Goal: Task Accomplishment & Management: Complete application form

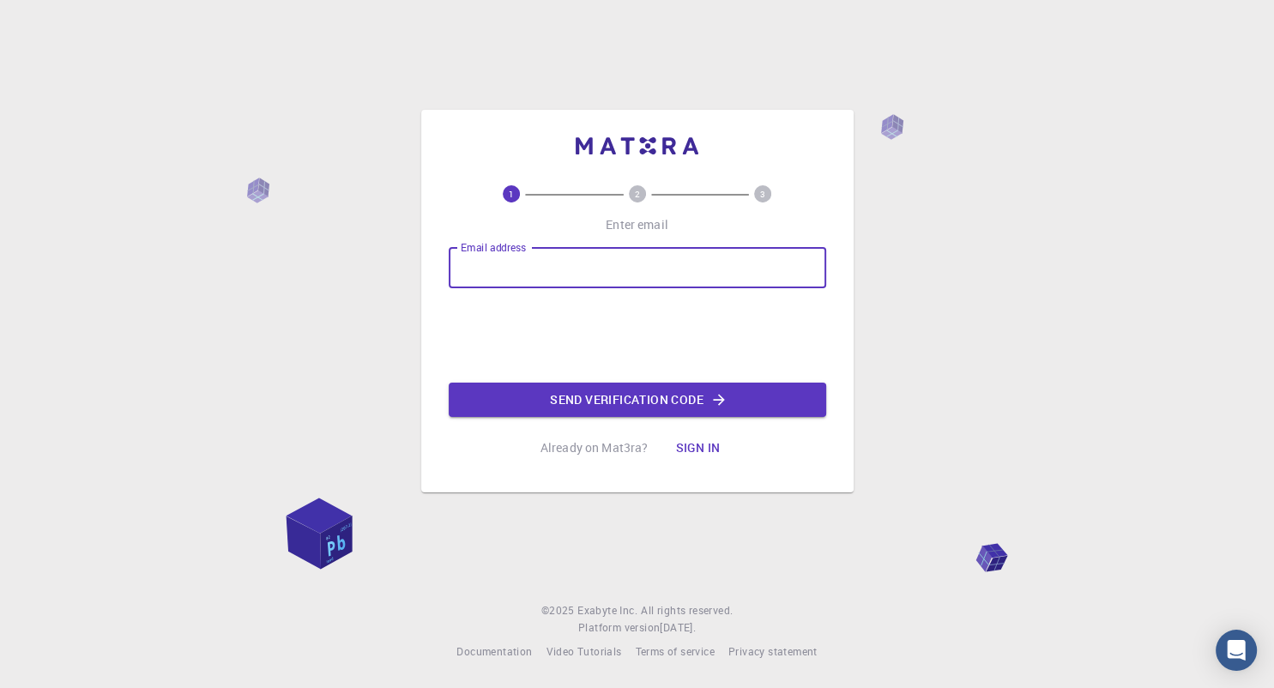
click at [577, 269] on input "Email address" at bounding box center [637, 267] width 377 height 41
type input "[EMAIL_ADDRESS][DOMAIN_NAME]"
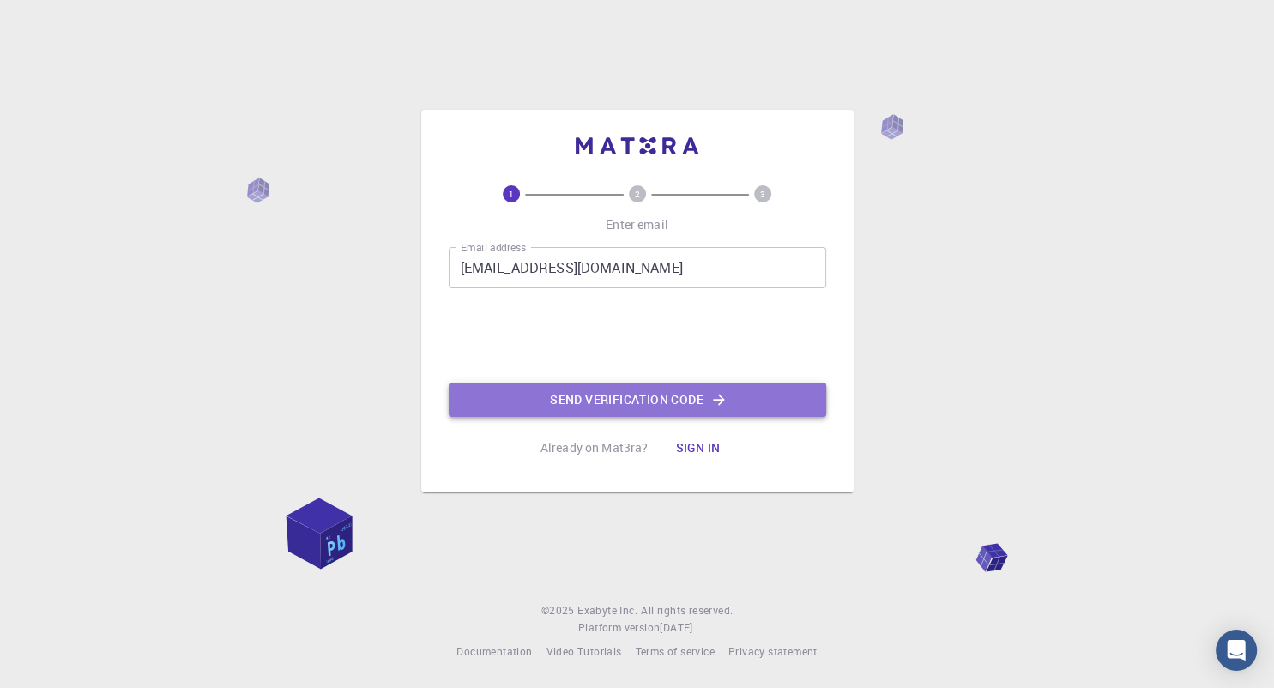
click at [664, 404] on button "Send verification code" at bounding box center [637, 400] width 377 height 34
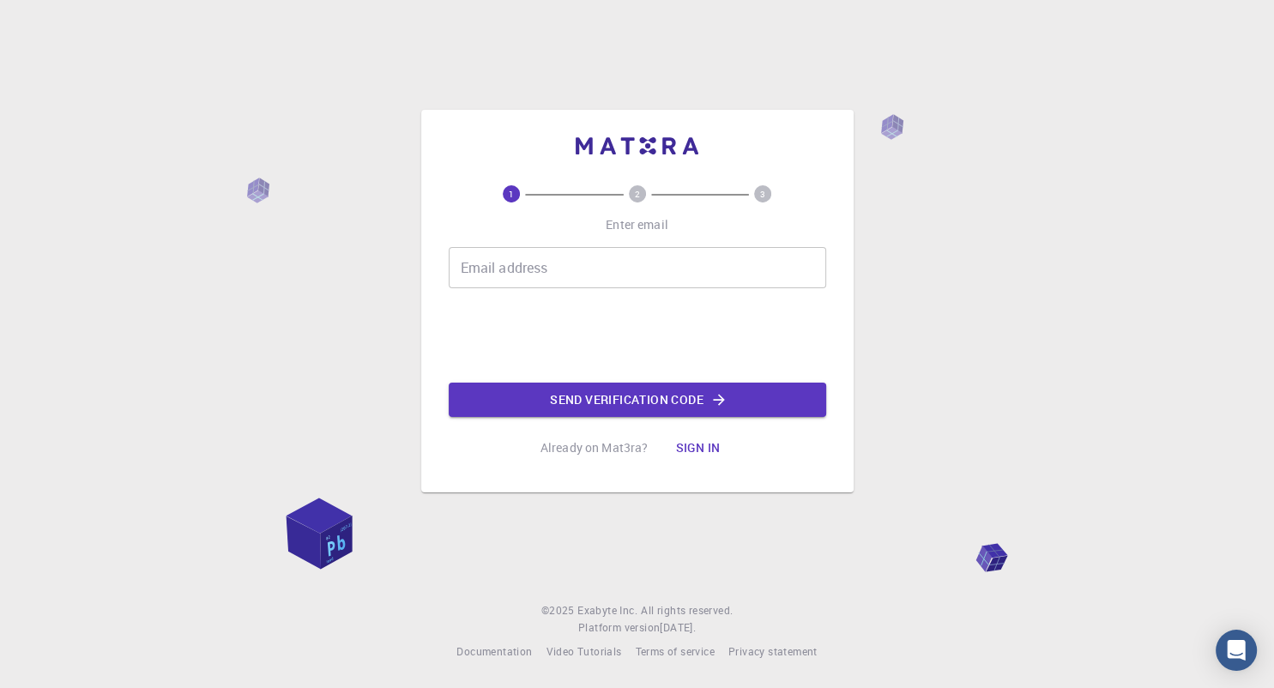
click at [557, 263] on input "Email address" at bounding box center [637, 267] width 377 height 41
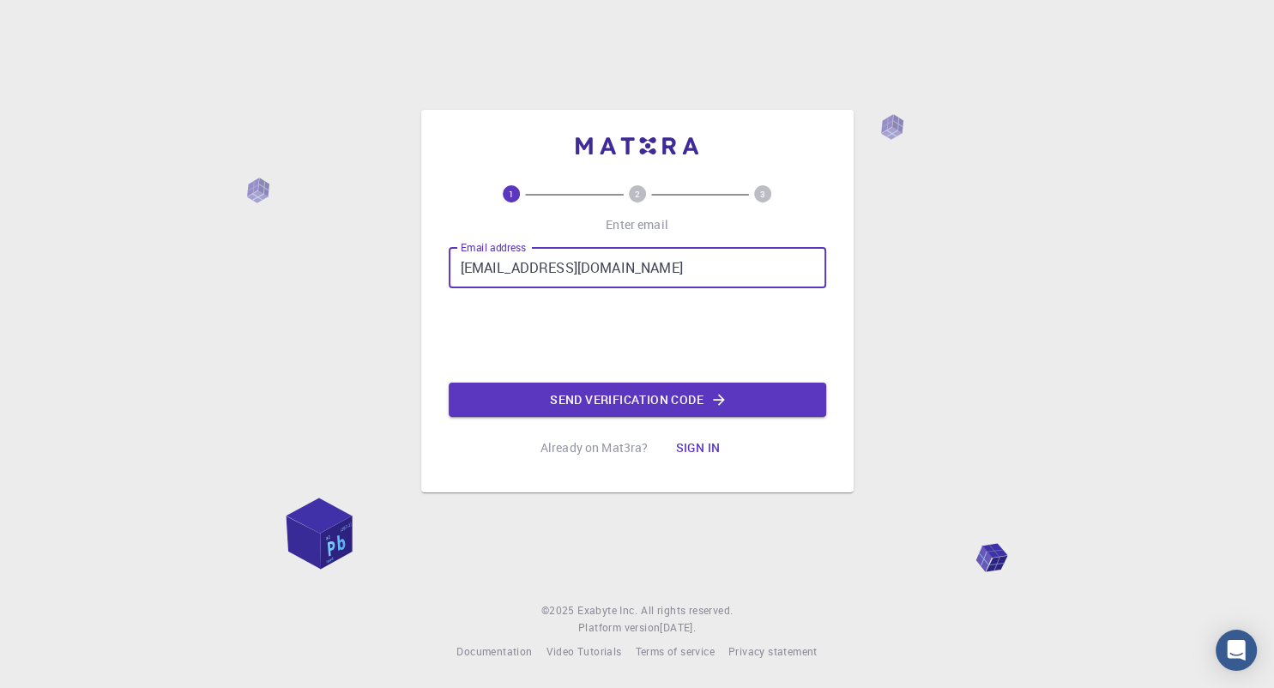
type input "[EMAIL_ADDRESS][DOMAIN_NAME]"
click at [599, 396] on button "Send verification code" at bounding box center [637, 400] width 377 height 34
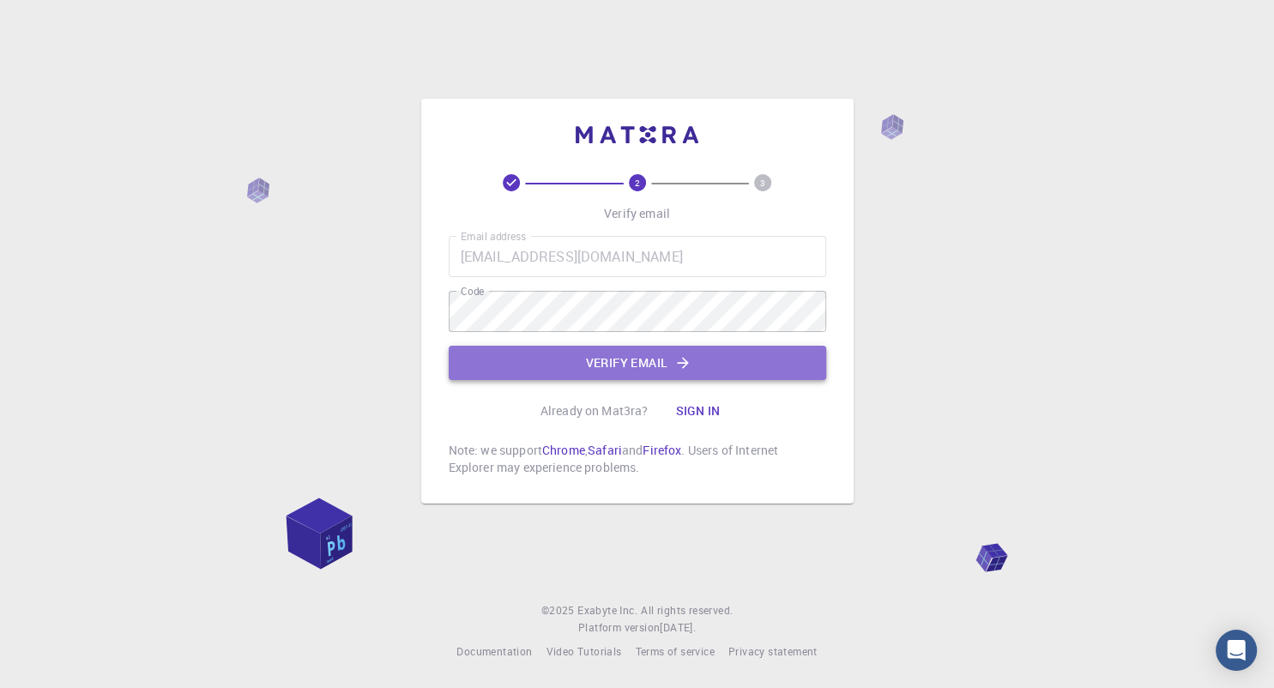
click at [665, 361] on button "Verify email" at bounding box center [637, 363] width 377 height 34
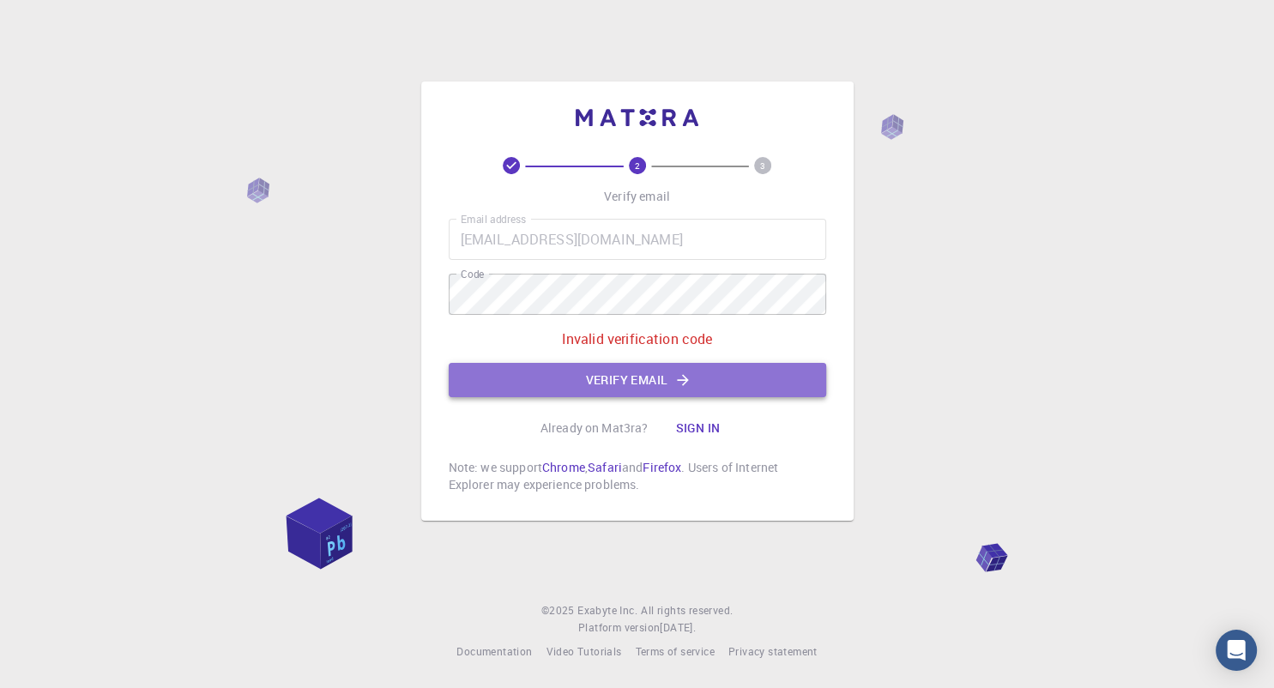
click at [660, 382] on button "Verify email" at bounding box center [637, 380] width 377 height 34
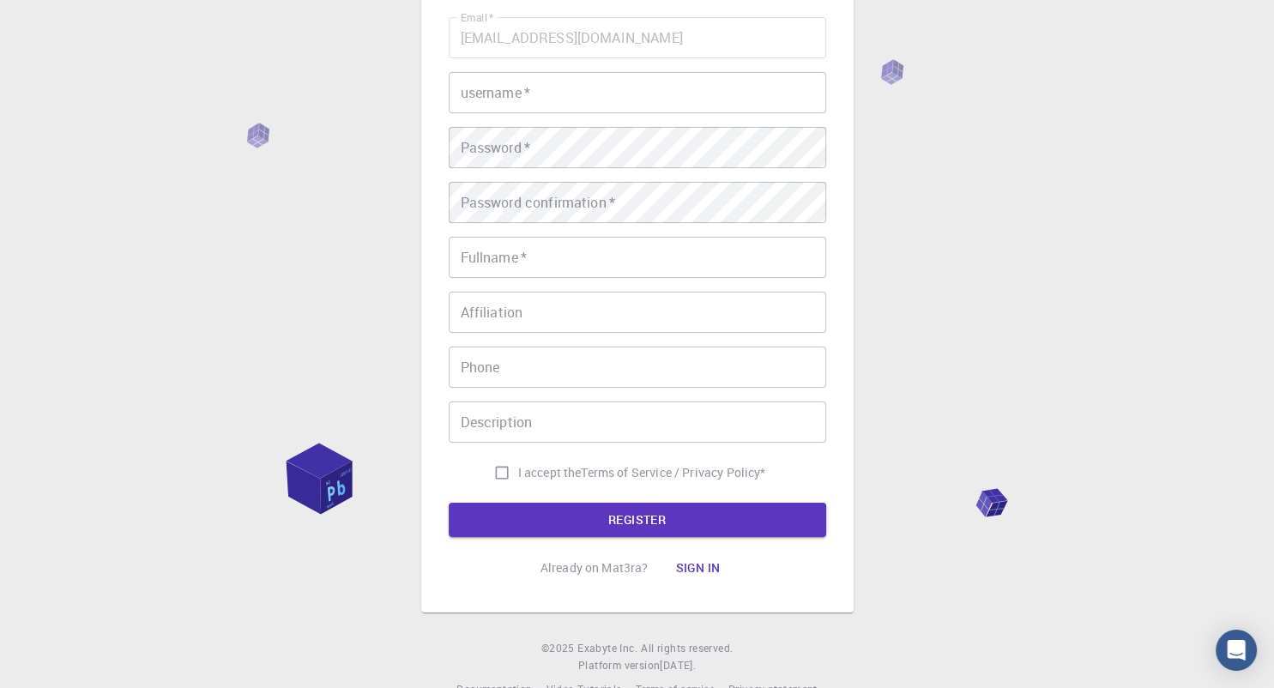
scroll to position [185, 0]
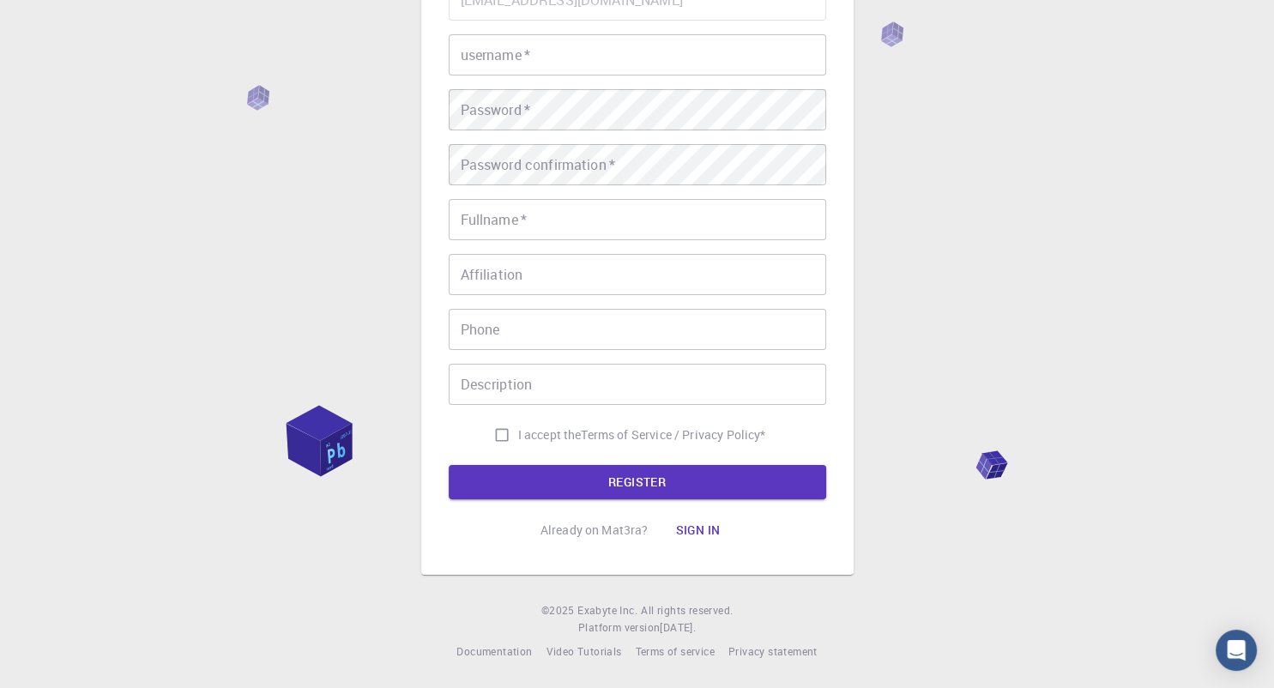
click at [583, 61] on input "username   *" at bounding box center [637, 54] width 377 height 41
type input "[EMAIL_ADDRESS][DOMAIN_NAME]"
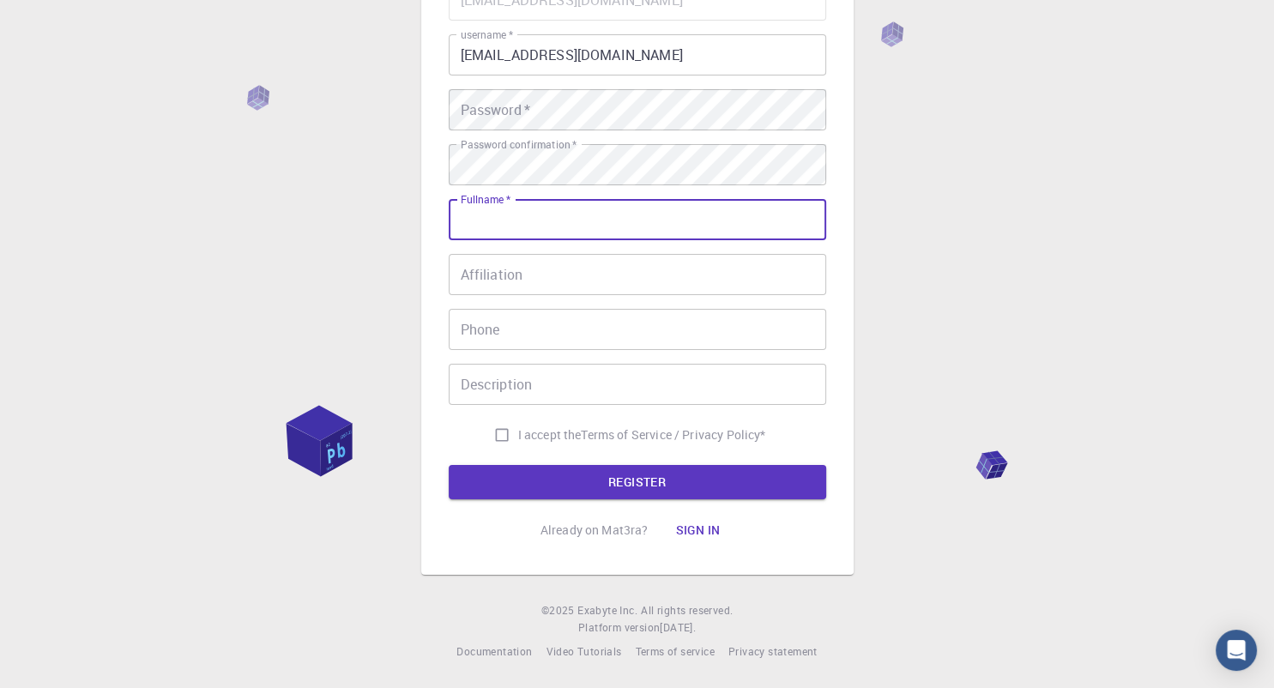
click at [535, 221] on input "Fullname   *" at bounding box center [637, 219] width 377 height 41
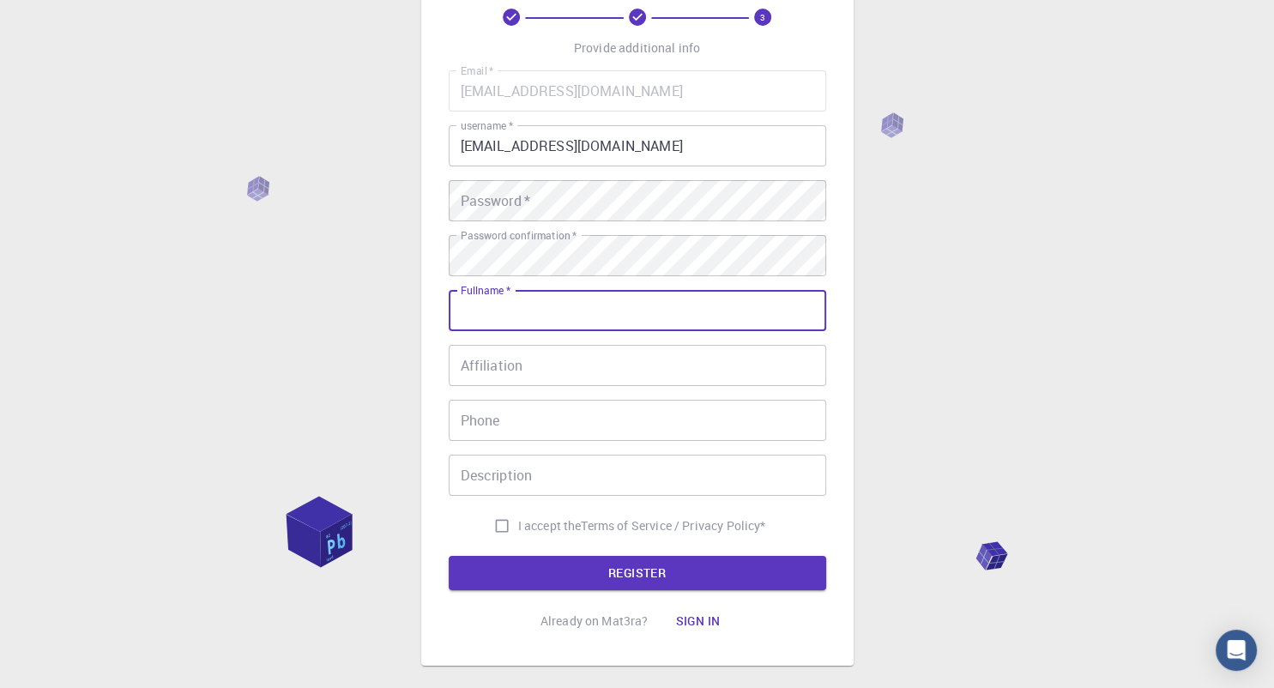
click at [660, 145] on input "[EMAIL_ADDRESS][DOMAIN_NAME]" at bounding box center [637, 145] width 377 height 41
click at [601, 322] on input "Fullname   *" at bounding box center [637, 310] width 377 height 41
type input "[PERSON_NAME]"
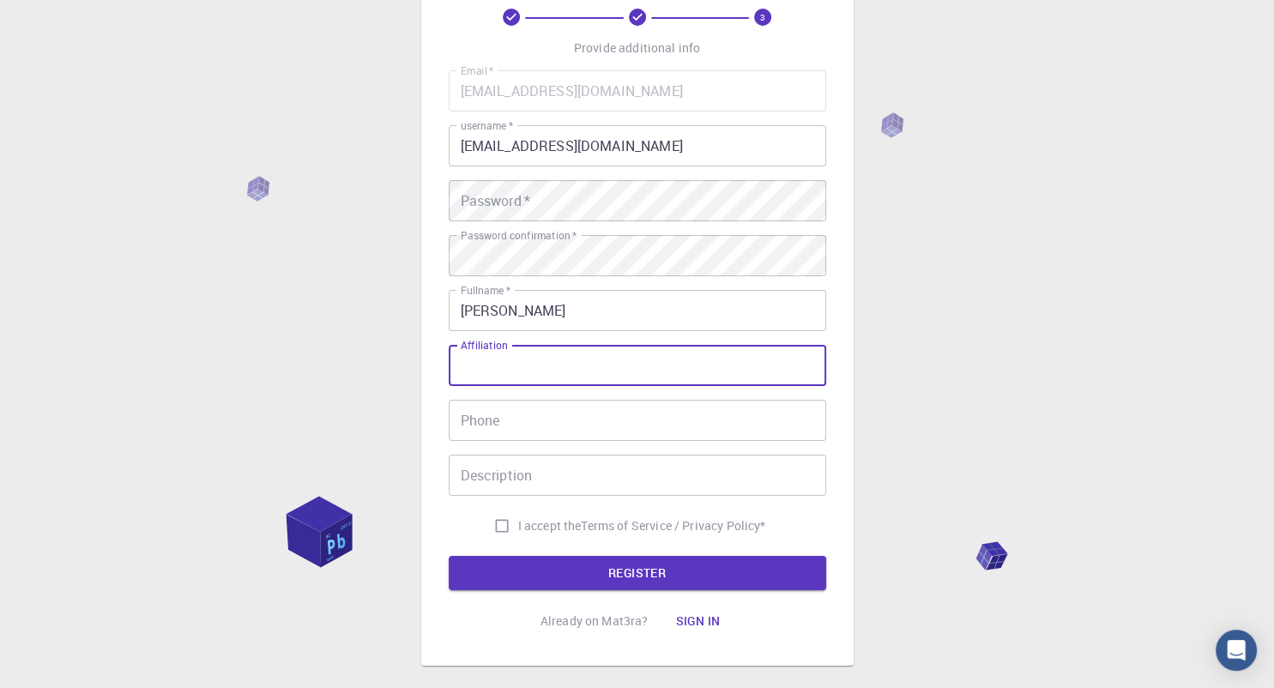
click at [575, 376] on input "Affiliation" at bounding box center [637, 365] width 377 height 41
type input "MSU - General [PERSON_NAME]"
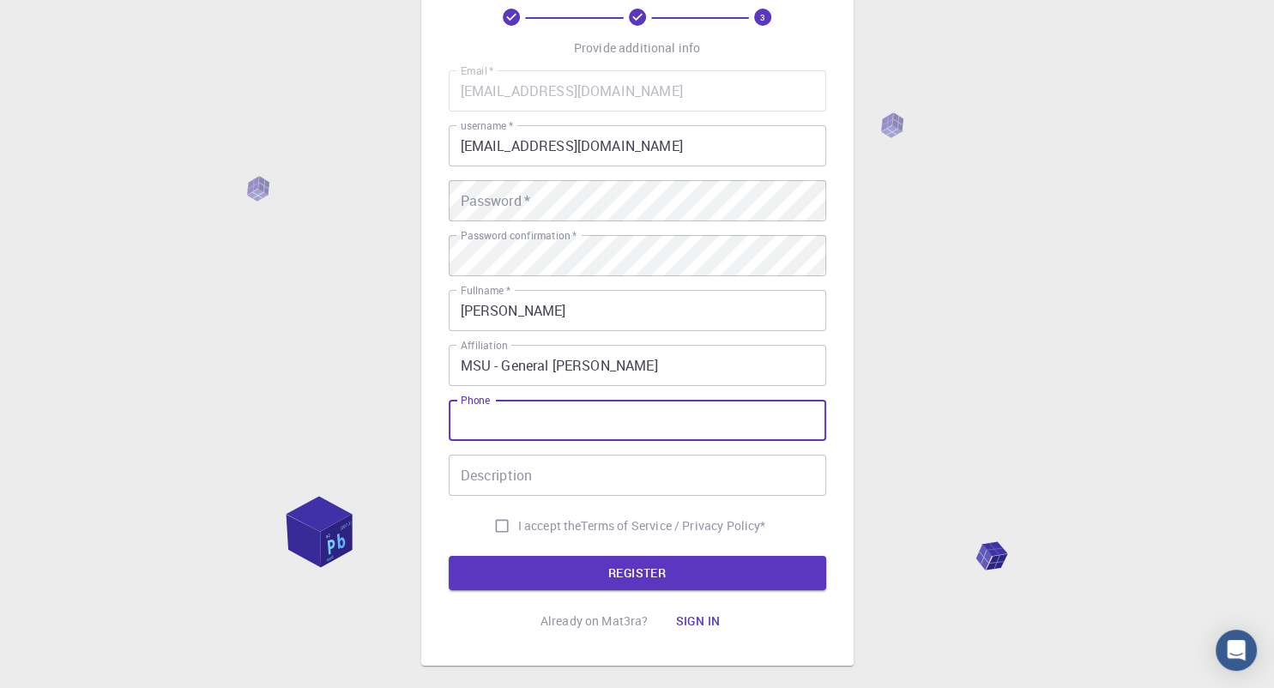
click at [545, 415] on input "Phone" at bounding box center [637, 420] width 377 height 41
type input "[PHONE_NUMBER]"
click at [527, 478] on input "Description" at bounding box center [637, 475] width 377 height 41
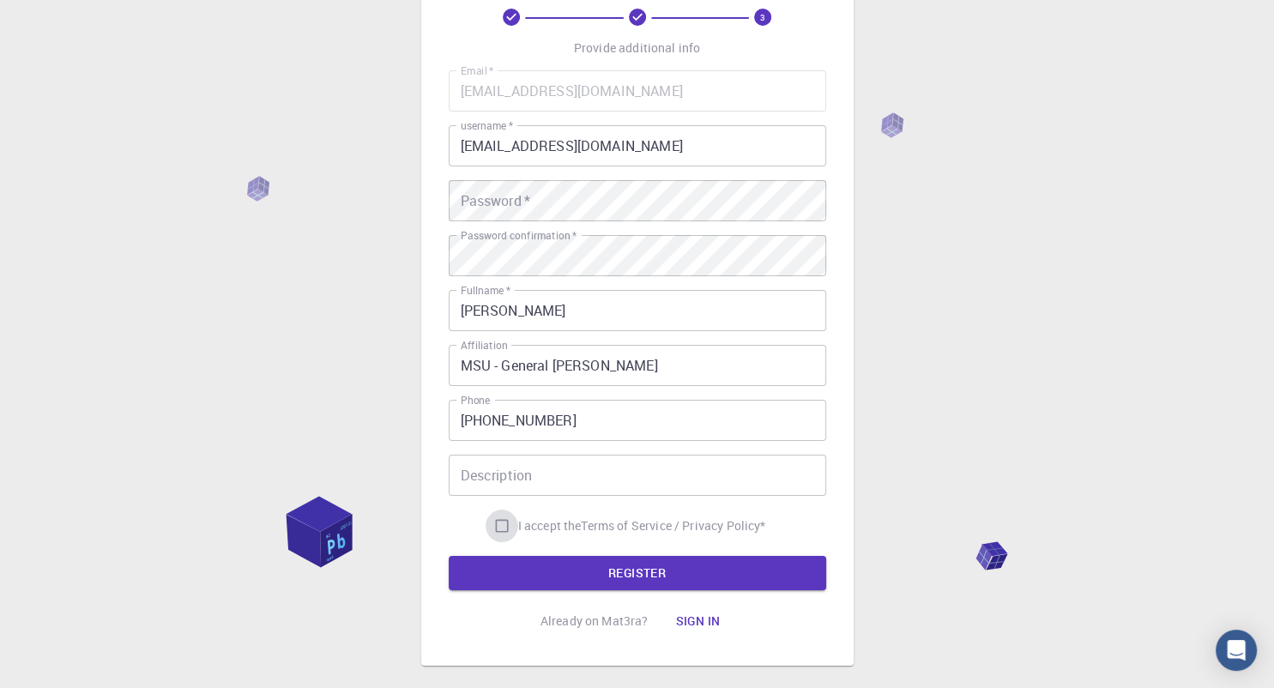
click at [495, 519] on input "I accept the Terms of Service / Privacy Policy *" at bounding box center [501, 525] width 33 height 33
checkbox input "true"
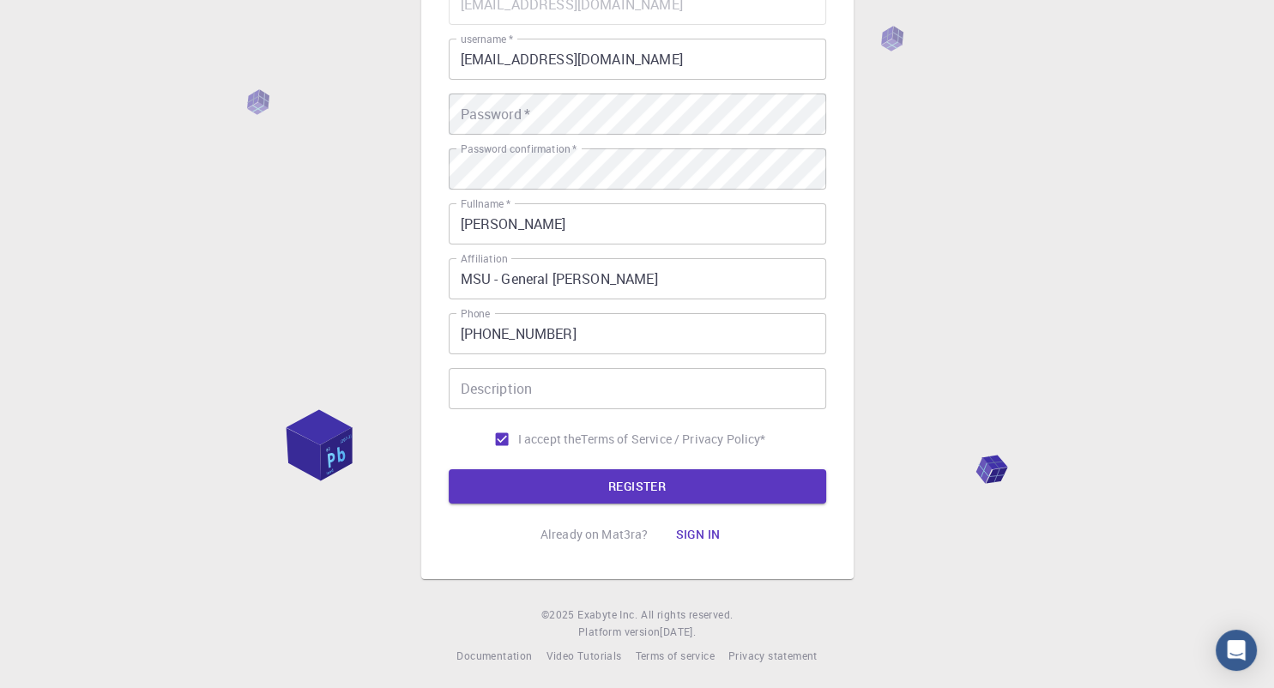
scroll to position [0, 0]
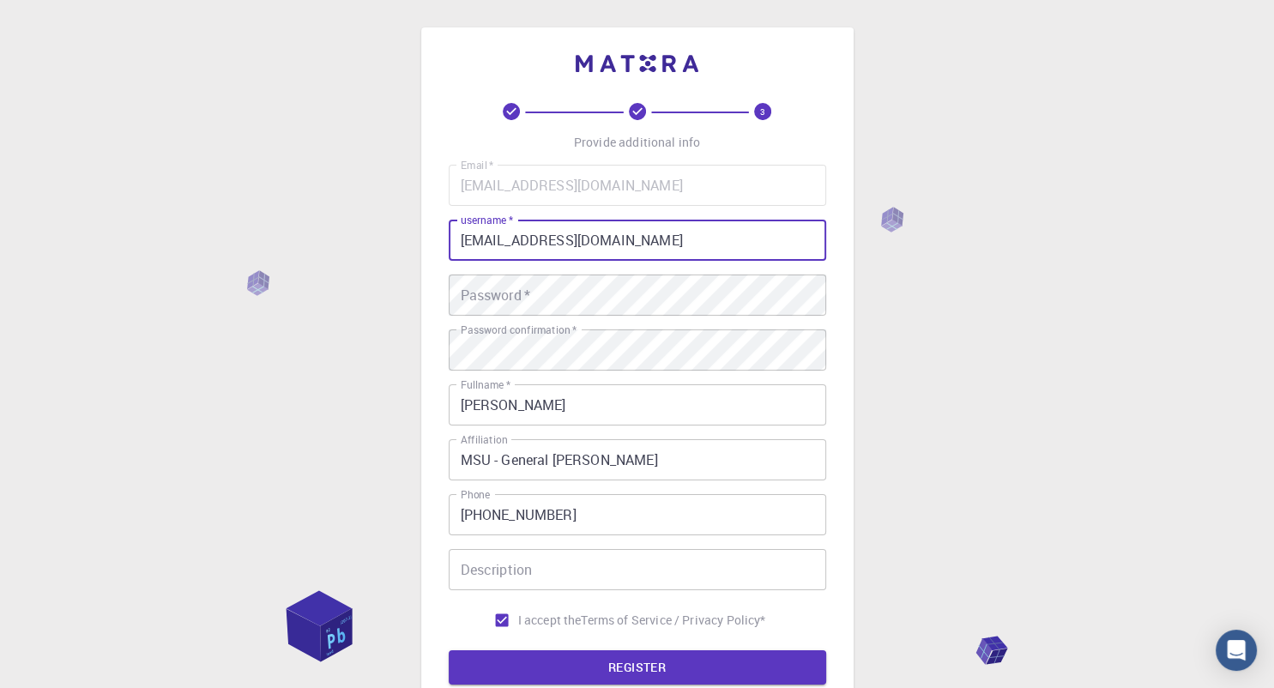
click at [591, 235] on input "[EMAIL_ADDRESS][DOMAIN_NAME]" at bounding box center [637, 240] width 377 height 41
click at [970, 383] on div "3 Provide additional info Email   * [EMAIL_ADDRESS][DOMAIN_NAME] Email   * user…" at bounding box center [637, 436] width 1274 height 873
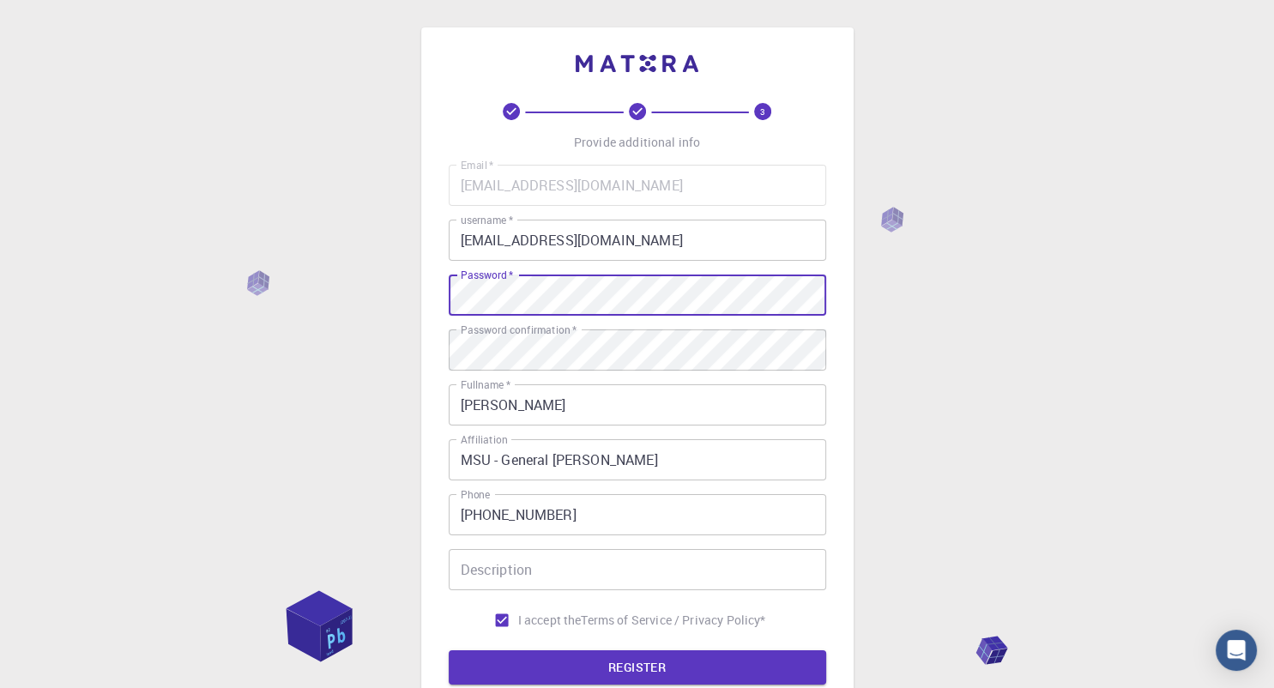
click at [907, 432] on div "3 Provide additional info Email   * [EMAIL_ADDRESS][DOMAIN_NAME] Email   * user…" at bounding box center [637, 436] width 1274 height 873
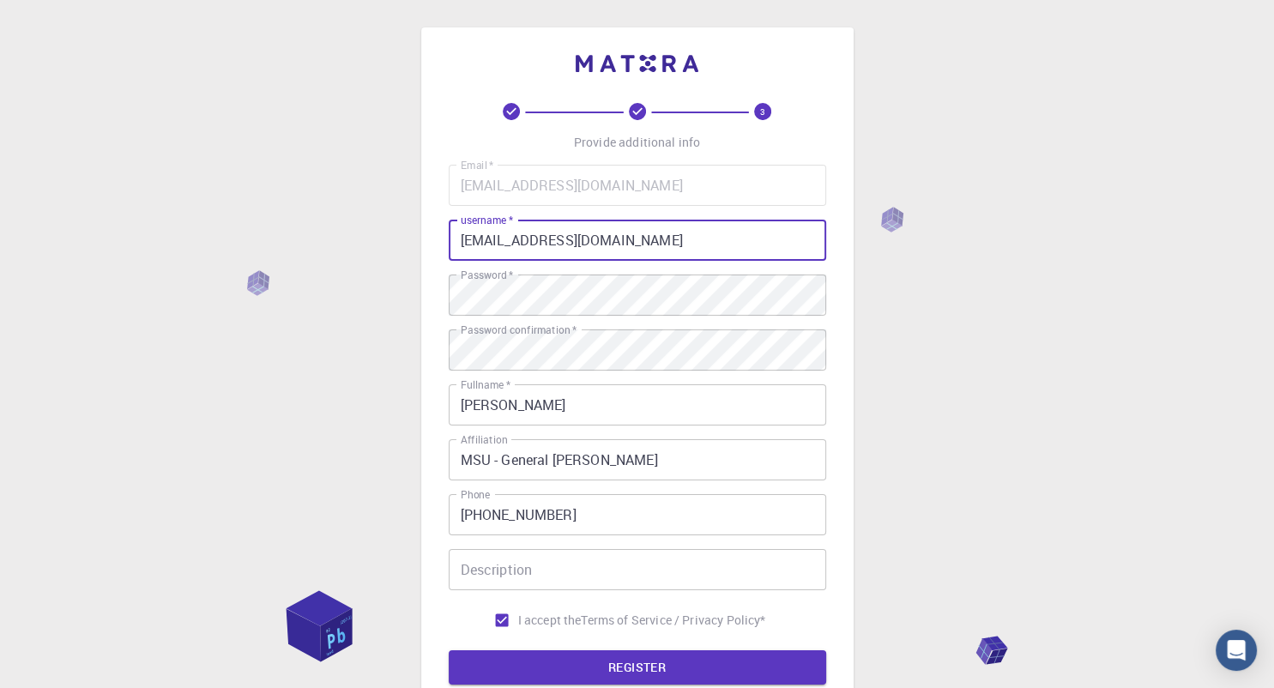
click at [684, 249] on input "[EMAIL_ADDRESS][DOMAIN_NAME]" at bounding box center [637, 240] width 377 height 41
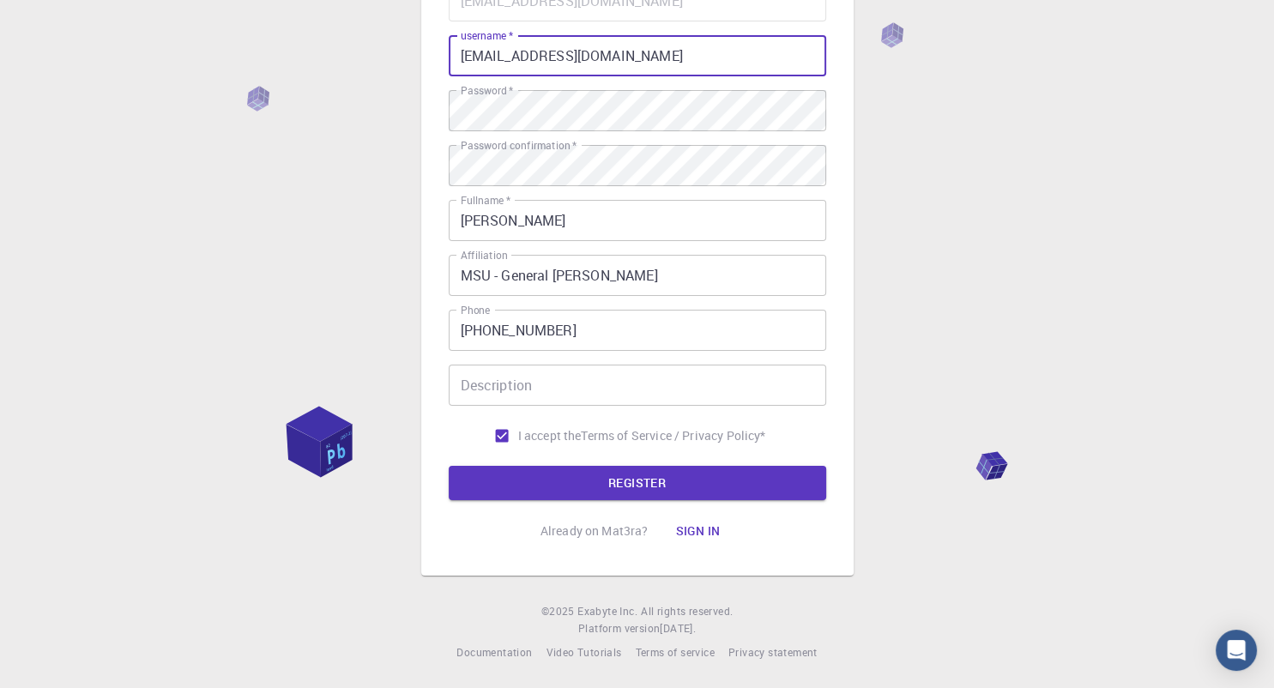
scroll to position [185, 0]
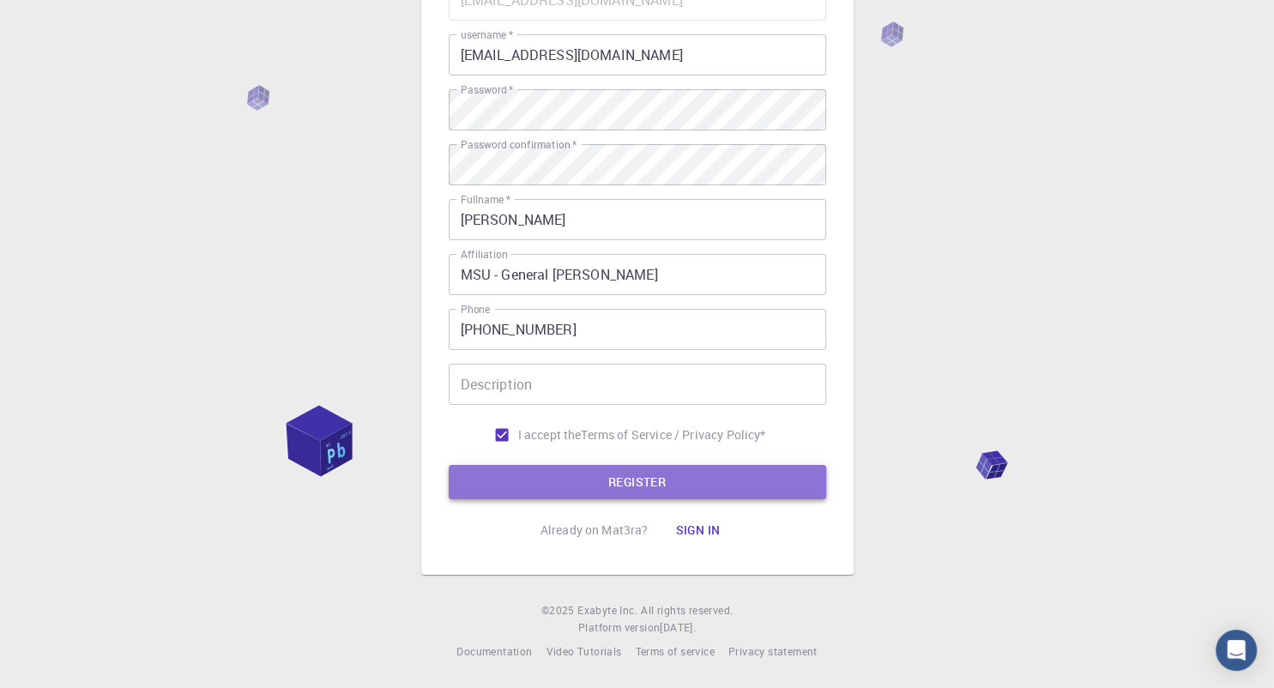
click at [675, 476] on button "REGISTER" at bounding box center [637, 482] width 377 height 34
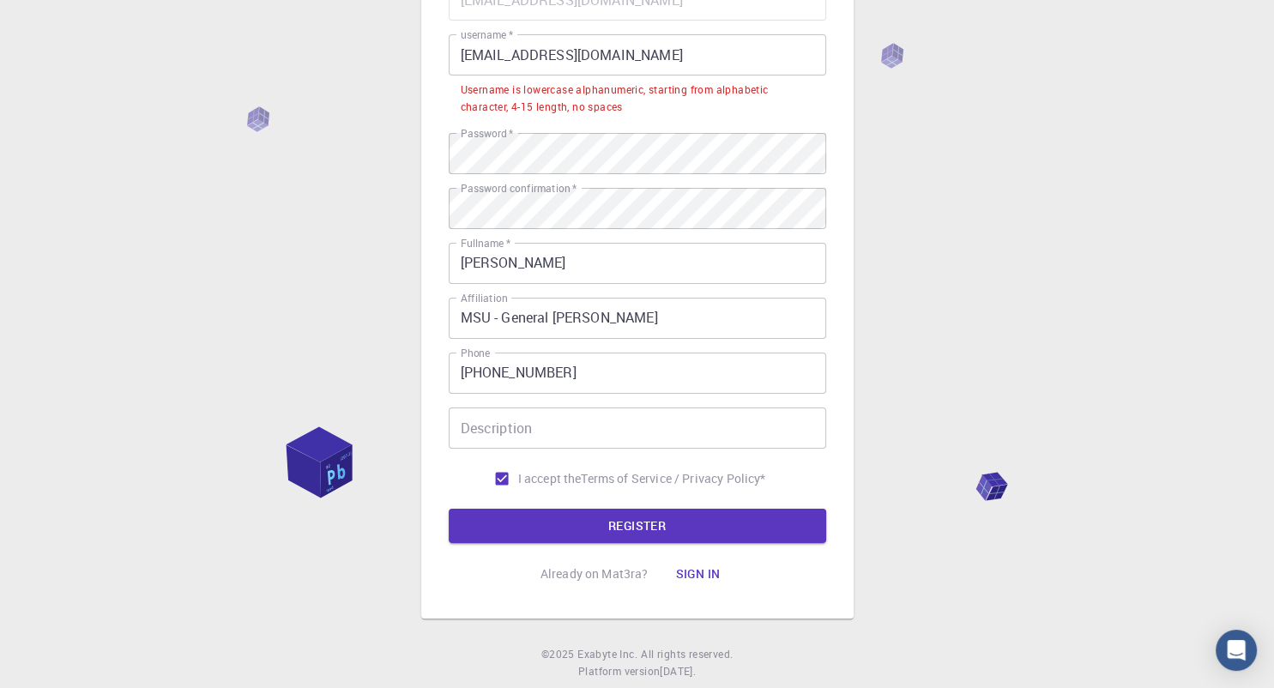
scroll to position [3, 0]
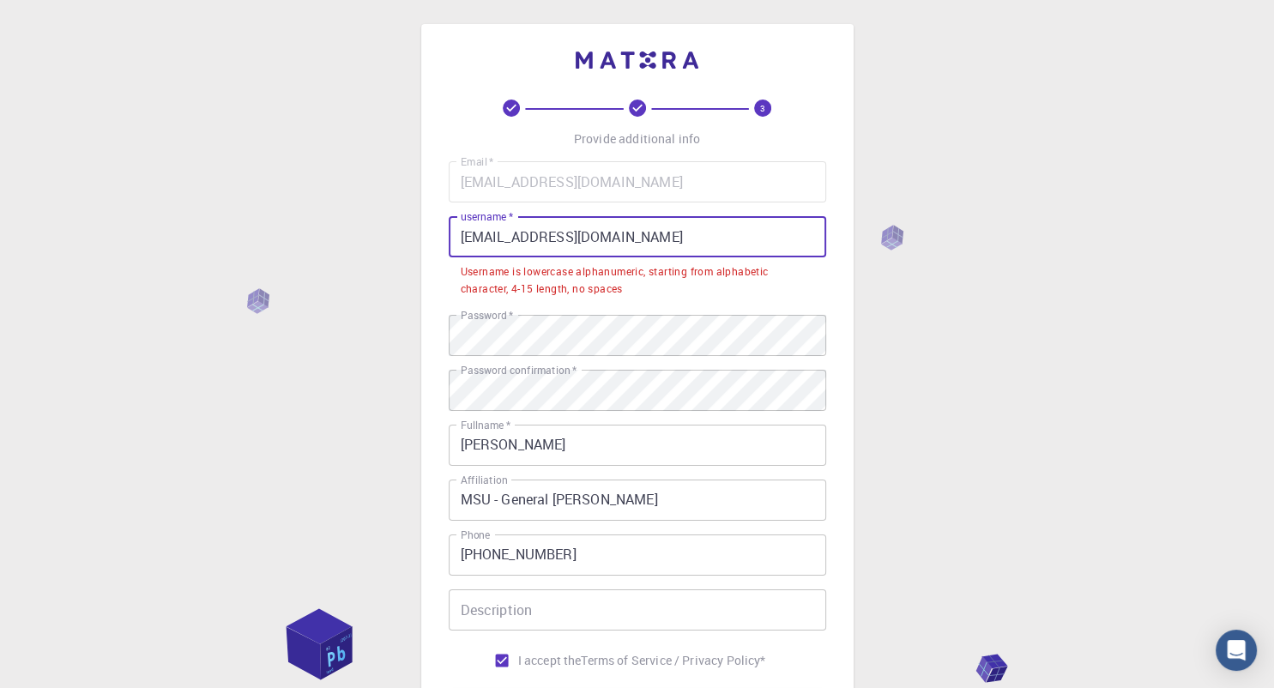
drag, startPoint x: 651, startPoint y: 244, endPoint x: 449, endPoint y: 244, distance: 202.4
click at [449, 244] on input "[EMAIL_ADDRESS][DOMAIN_NAME]" at bounding box center [637, 236] width 377 height 41
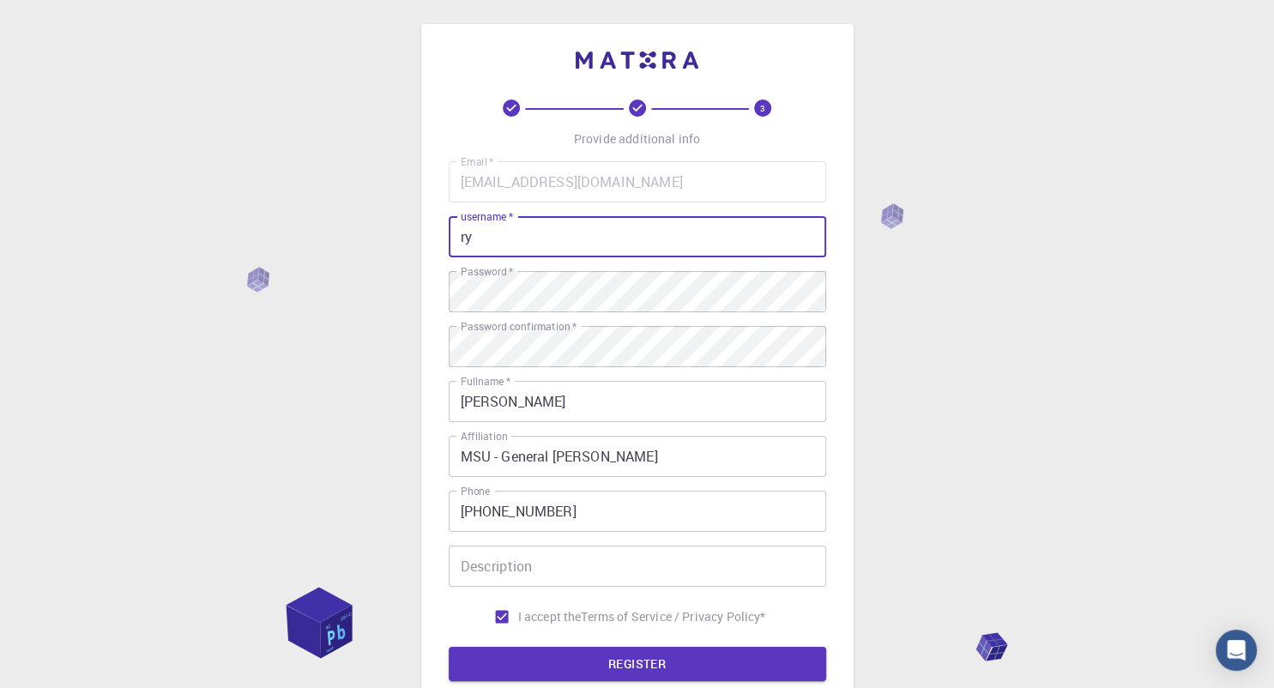
type input "r"
click at [990, 357] on div "3 Provide additional info Email   * [EMAIL_ADDRESS][DOMAIN_NAME] Email   * user…" at bounding box center [637, 433] width 1274 height 873
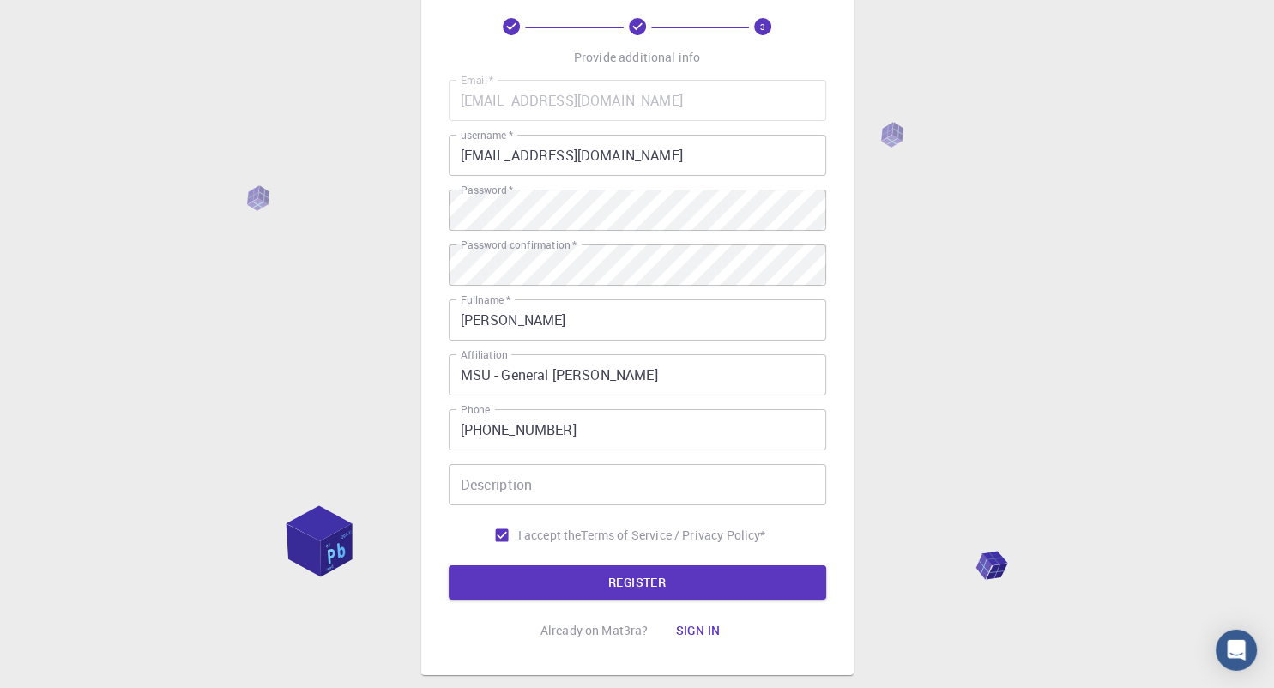
scroll to position [185, 0]
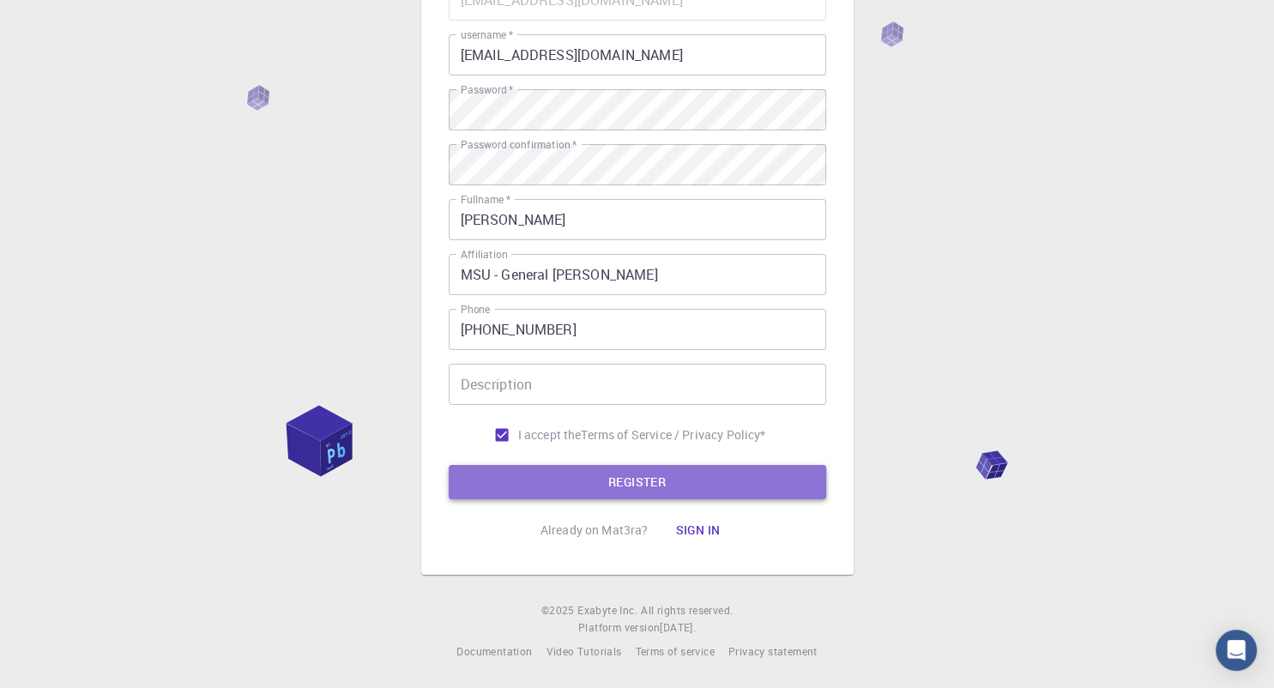
click at [664, 494] on button "REGISTER" at bounding box center [637, 482] width 377 height 34
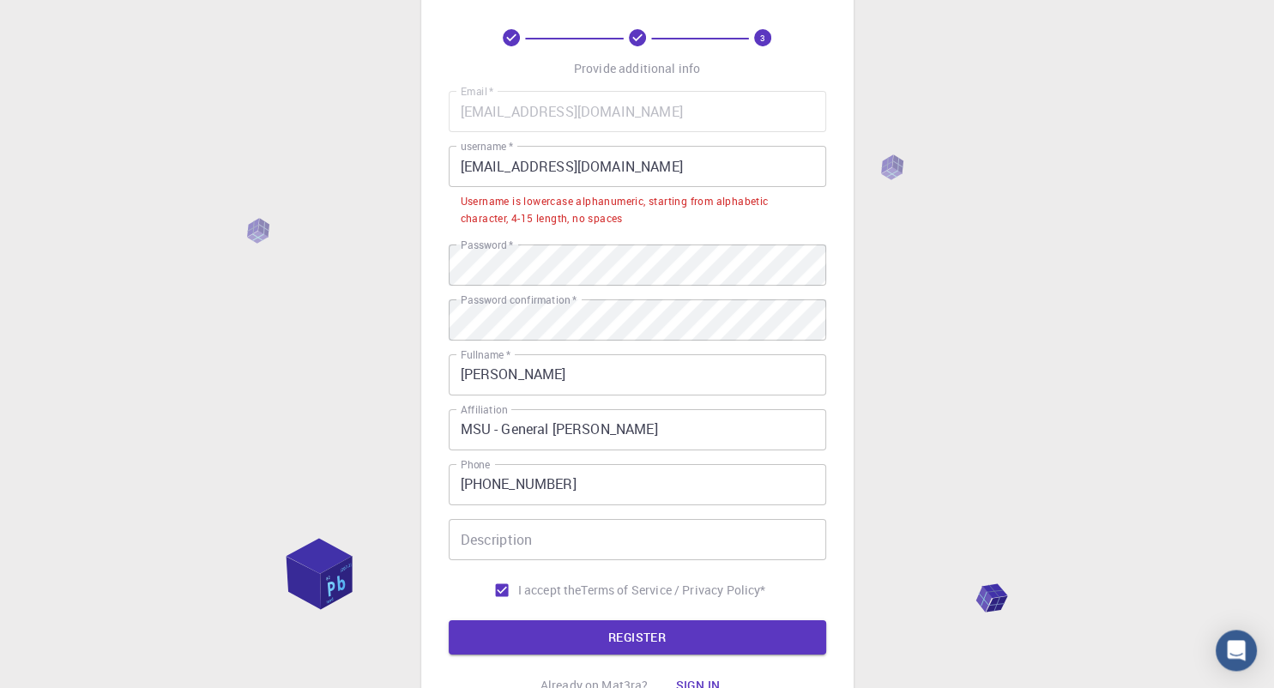
scroll to position [3, 0]
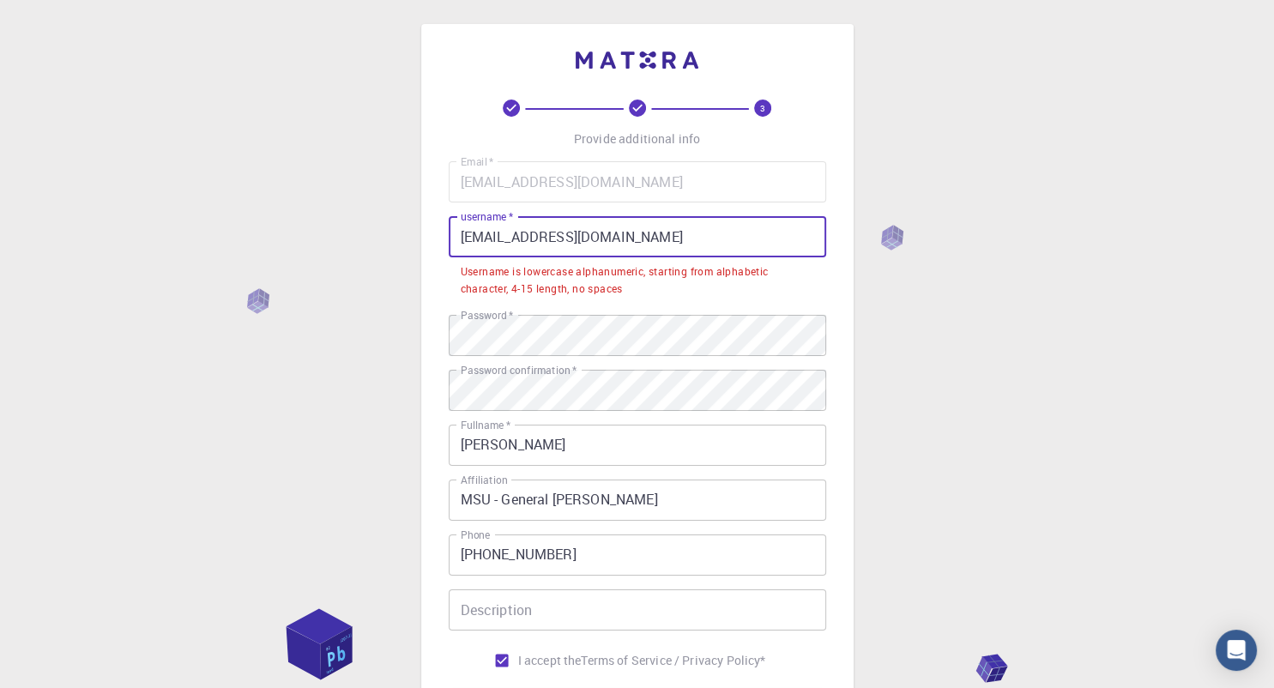
click at [640, 239] on input "[EMAIL_ADDRESS][DOMAIN_NAME]" at bounding box center [637, 236] width 377 height 41
click at [901, 371] on div "3 Provide additional info Email   * [EMAIL_ADDRESS][DOMAIN_NAME] Email   * user…" at bounding box center [637, 455] width 1274 height 917
drag, startPoint x: 654, startPoint y: 240, endPoint x: 349, endPoint y: 243, distance: 304.5
click at [449, 243] on input "[EMAIL_ADDRESS][DOMAIN_NAME]" at bounding box center [637, 236] width 377 height 41
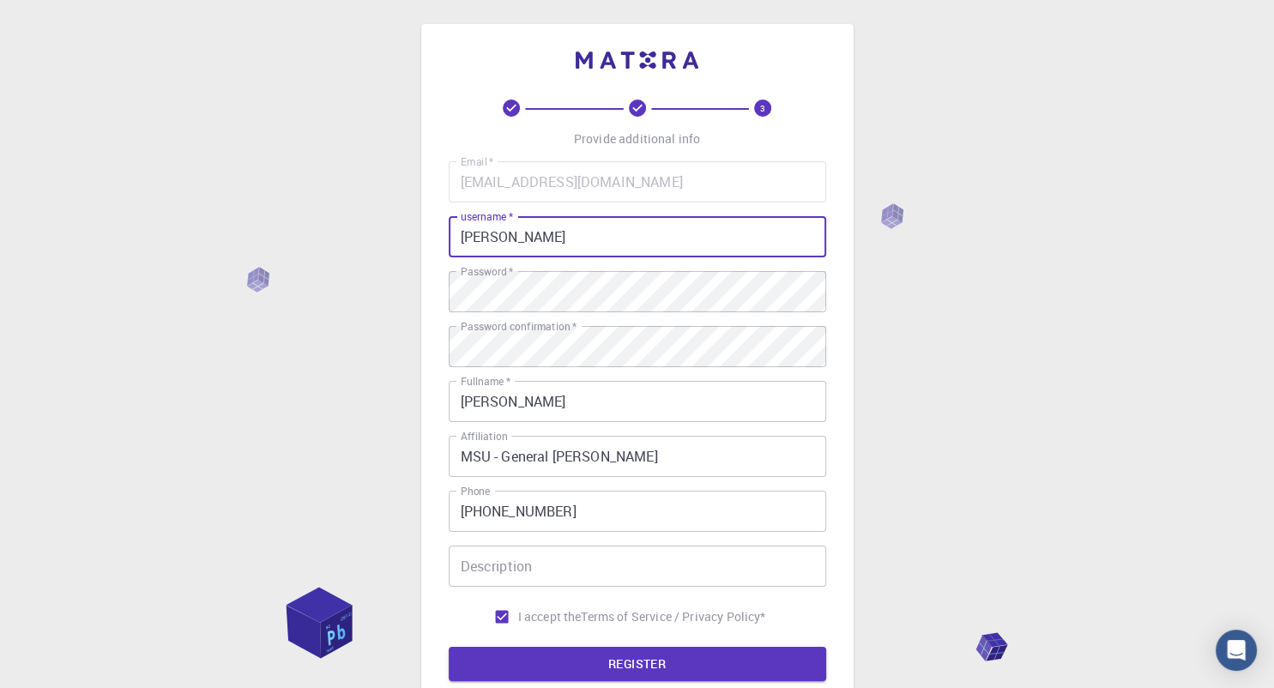
type input "[PERSON_NAME]"
click at [1001, 461] on div "3 Provide additional info Email   * [EMAIL_ADDRESS][DOMAIN_NAME] Email   * user…" at bounding box center [637, 433] width 1274 height 873
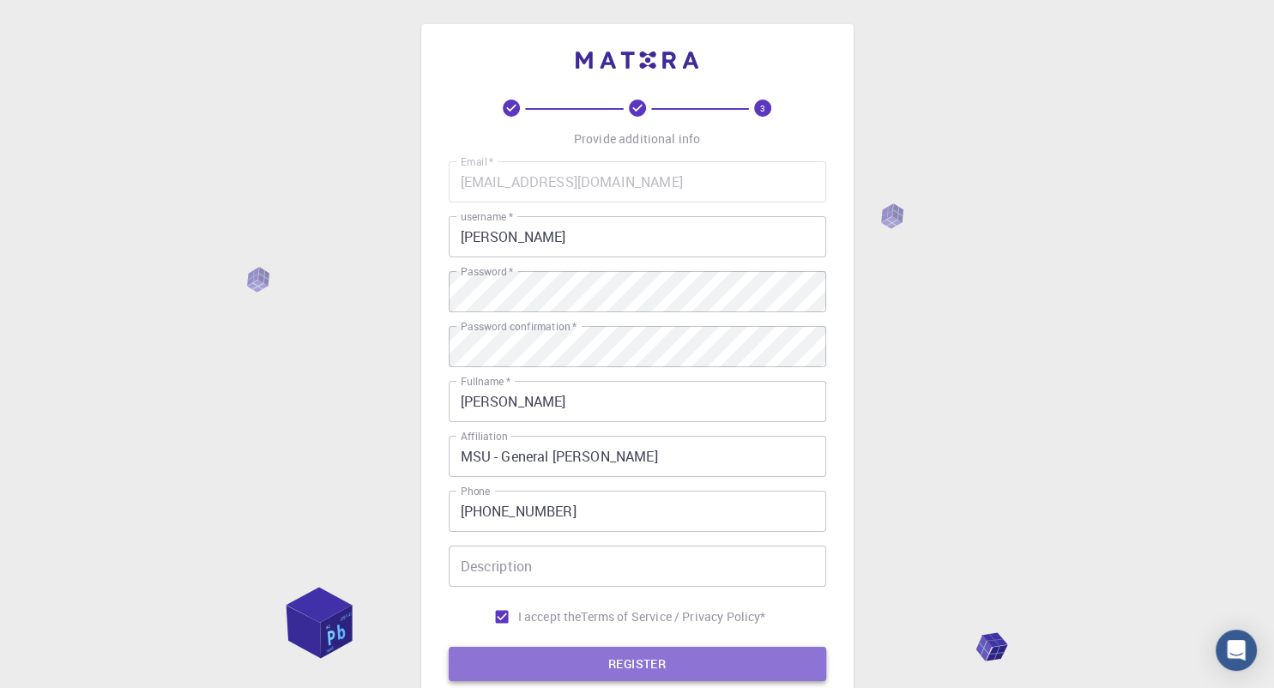
click at [674, 668] on button "REGISTER" at bounding box center [637, 664] width 377 height 34
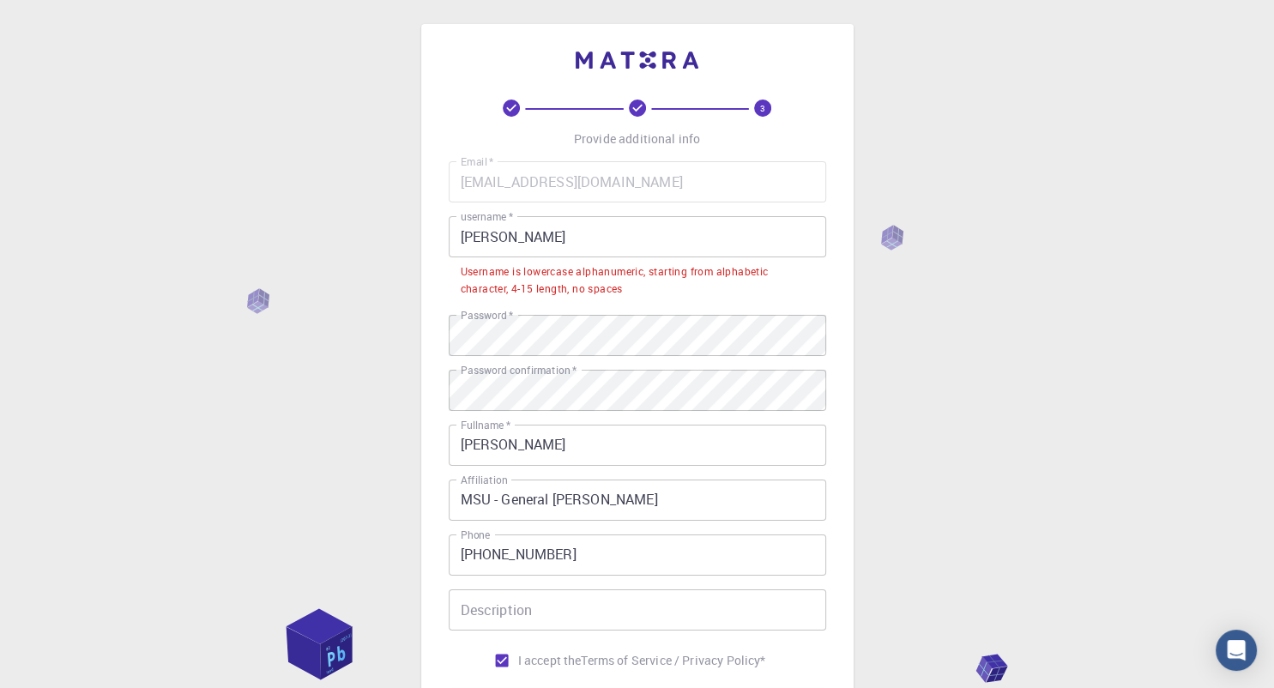
click at [497, 240] on input "[PERSON_NAME]" at bounding box center [637, 236] width 377 height 41
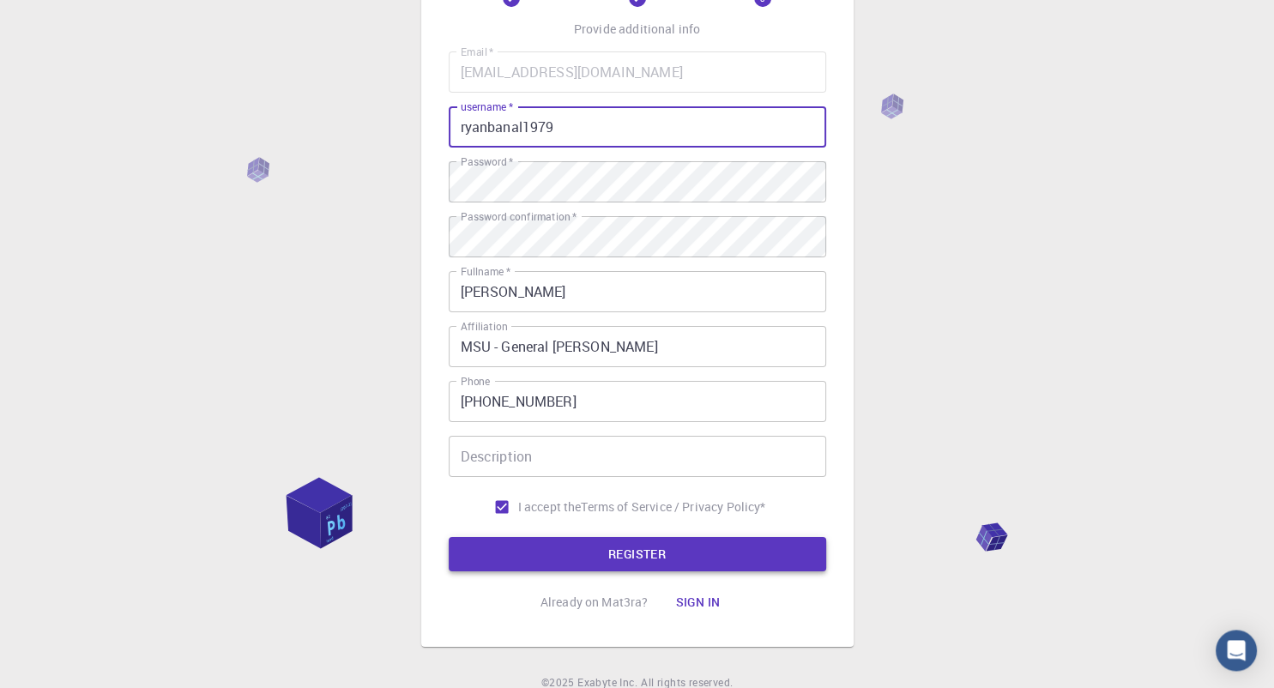
scroll to position [185, 0]
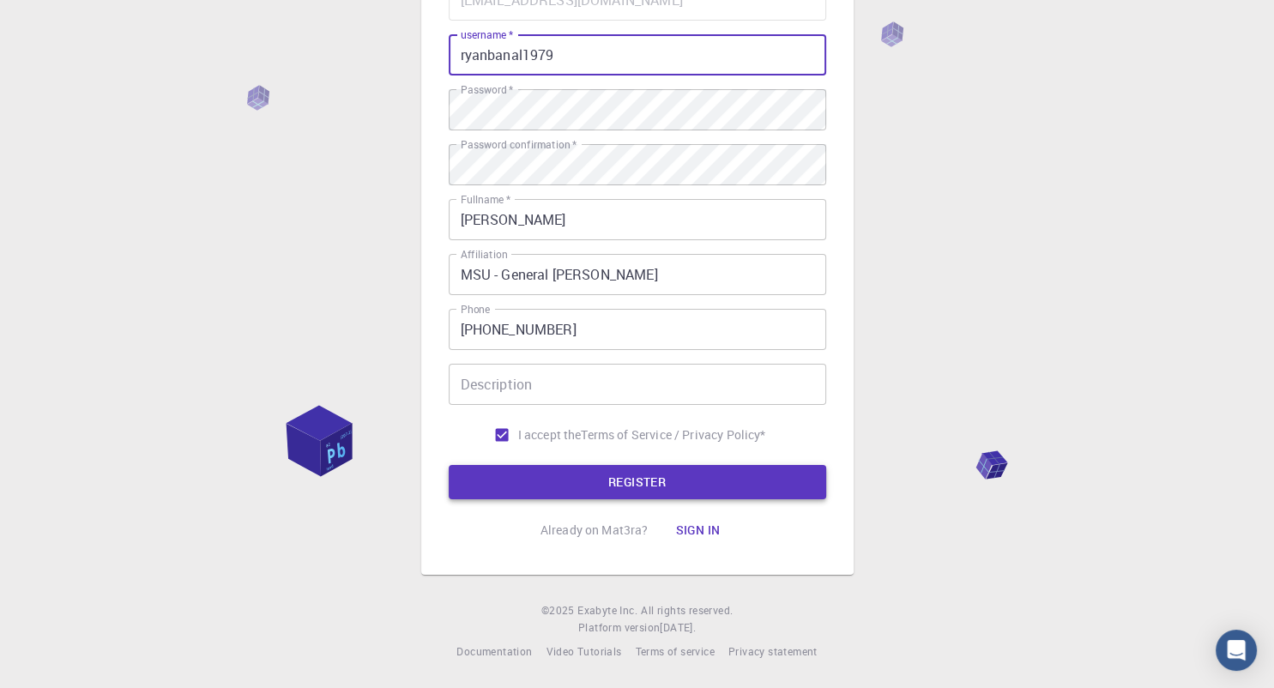
type input "ryanbanal1979"
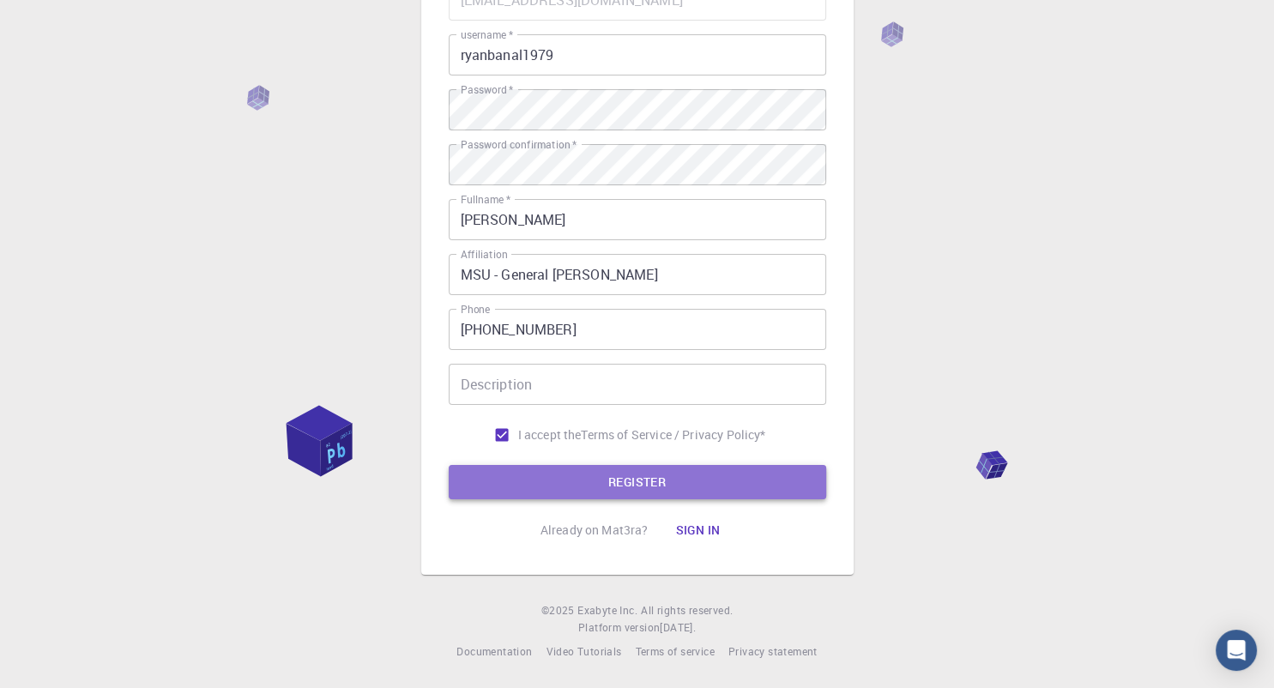
click at [654, 482] on button "REGISTER" at bounding box center [637, 482] width 377 height 34
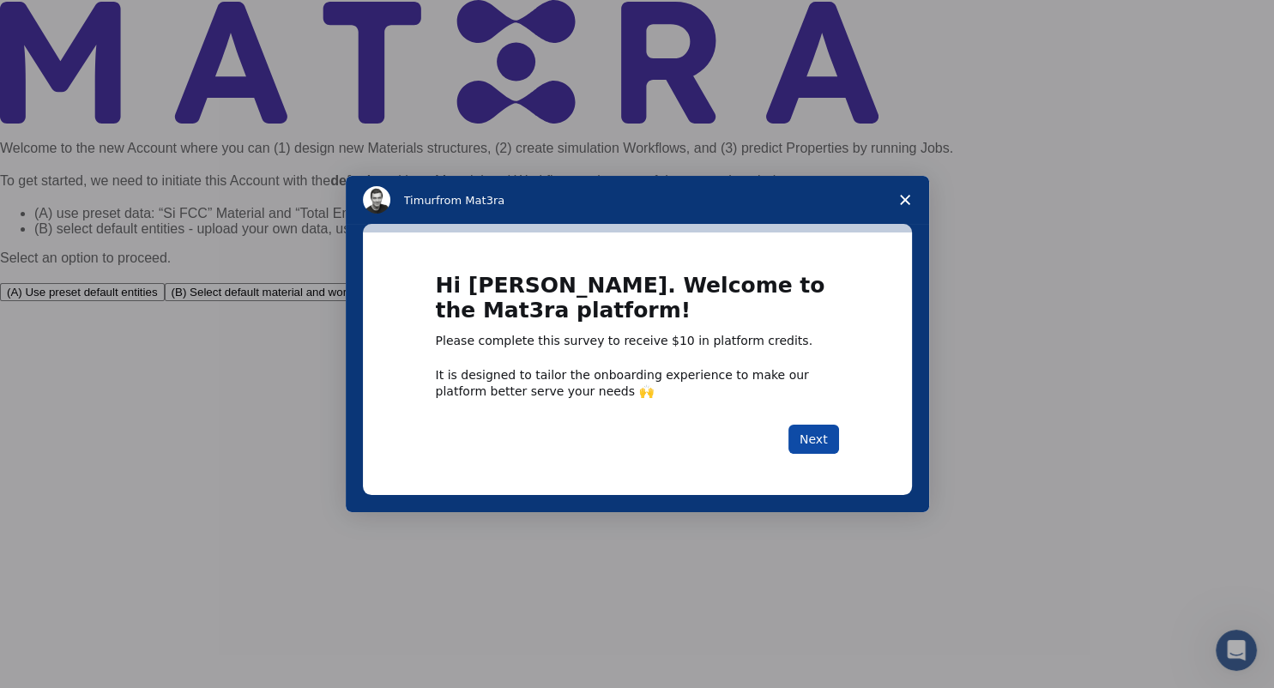
click at [822, 434] on button "Next" at bounding box center [813, 439] width 51 height 29
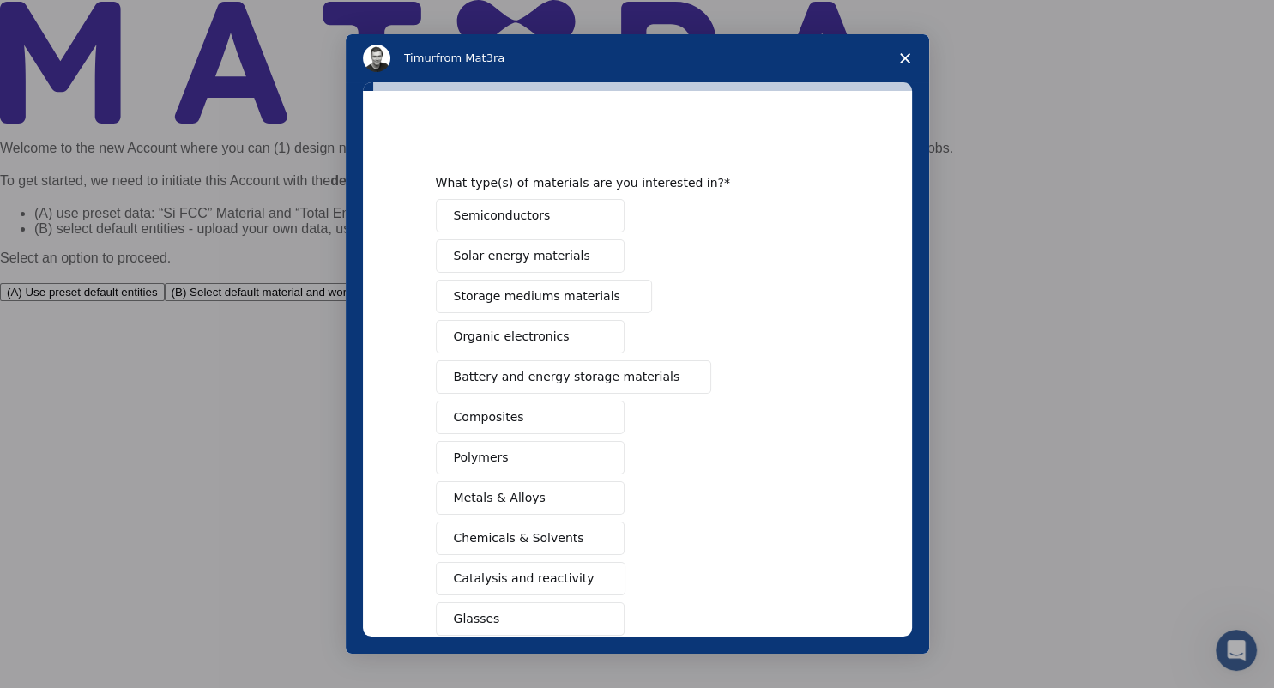
click at [518, 211] on span "Semiconductors" at bounding box center [502, 216] width 97 height 18
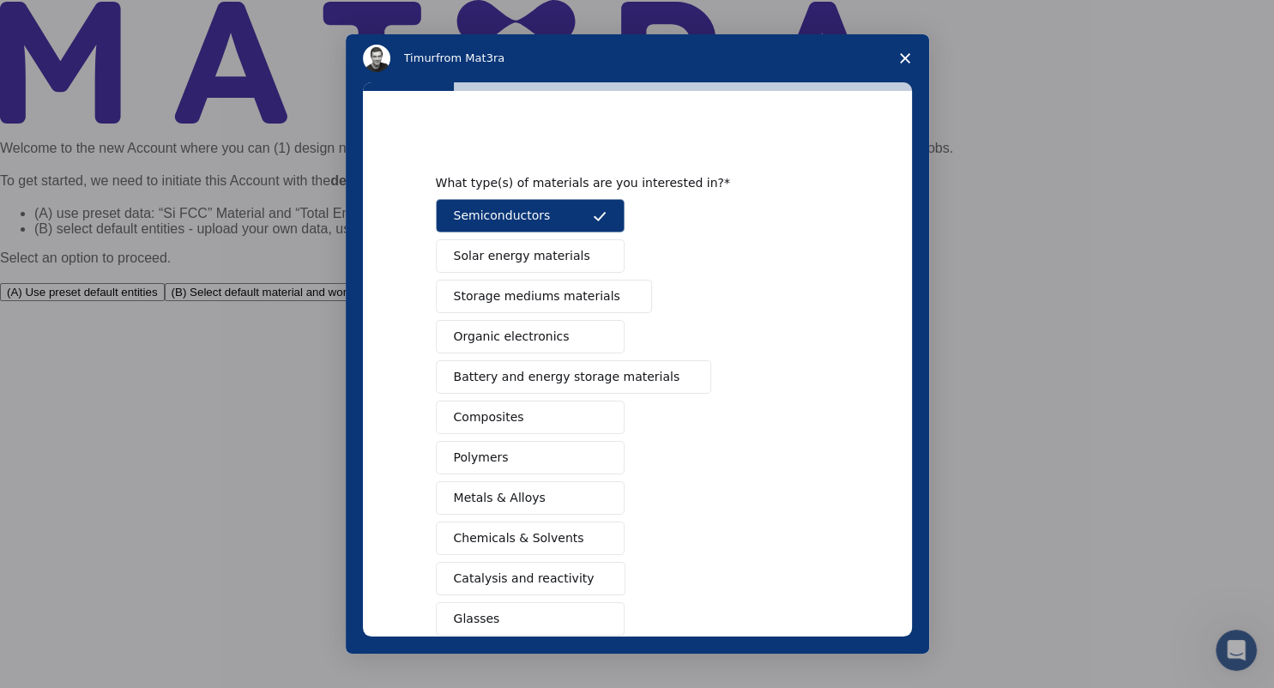
click at [527, 254] on span "Solar energy materials" at bounding box center [522, 256] width 136 height 18
click at [516, 417] on button "Composites" at bounding box center [530, 417] width 189 height 33
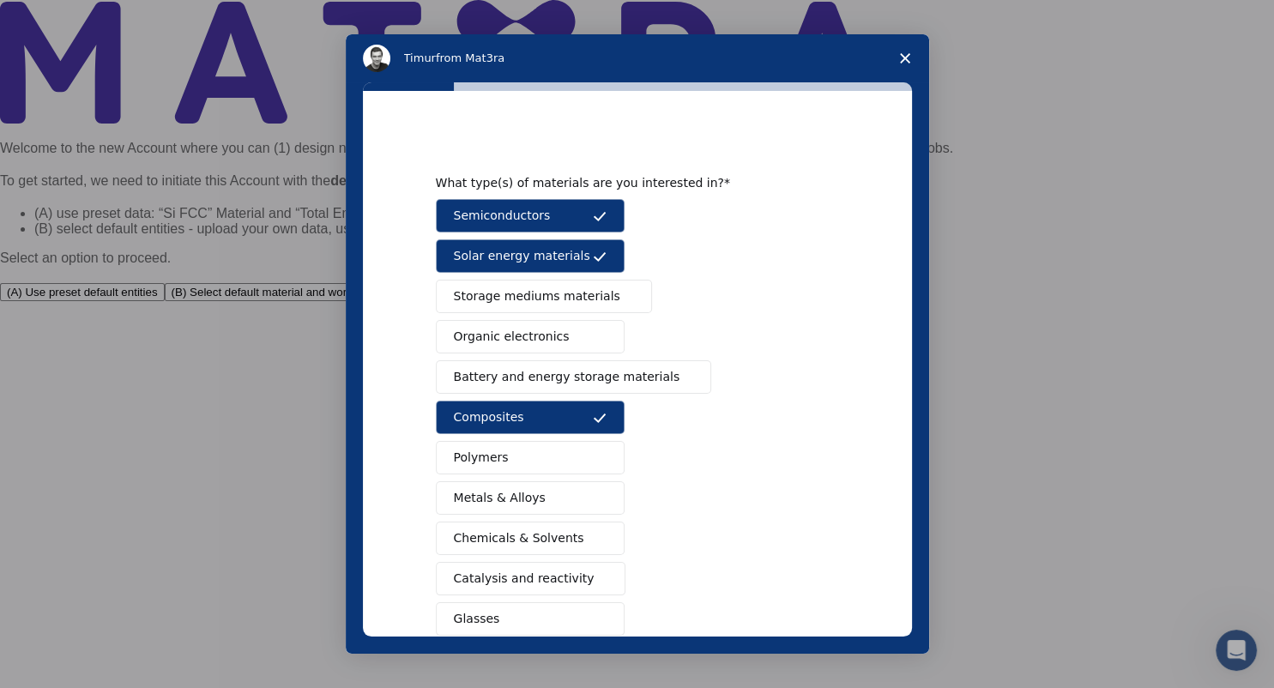
click at [511, 507] on button "Metals & Alloys" at bounding box center [530, 497] width 189 height 33
click at [540, 369] on span "Battery and energy storage materials" at bounding box center [567, 377] width 226 height 18
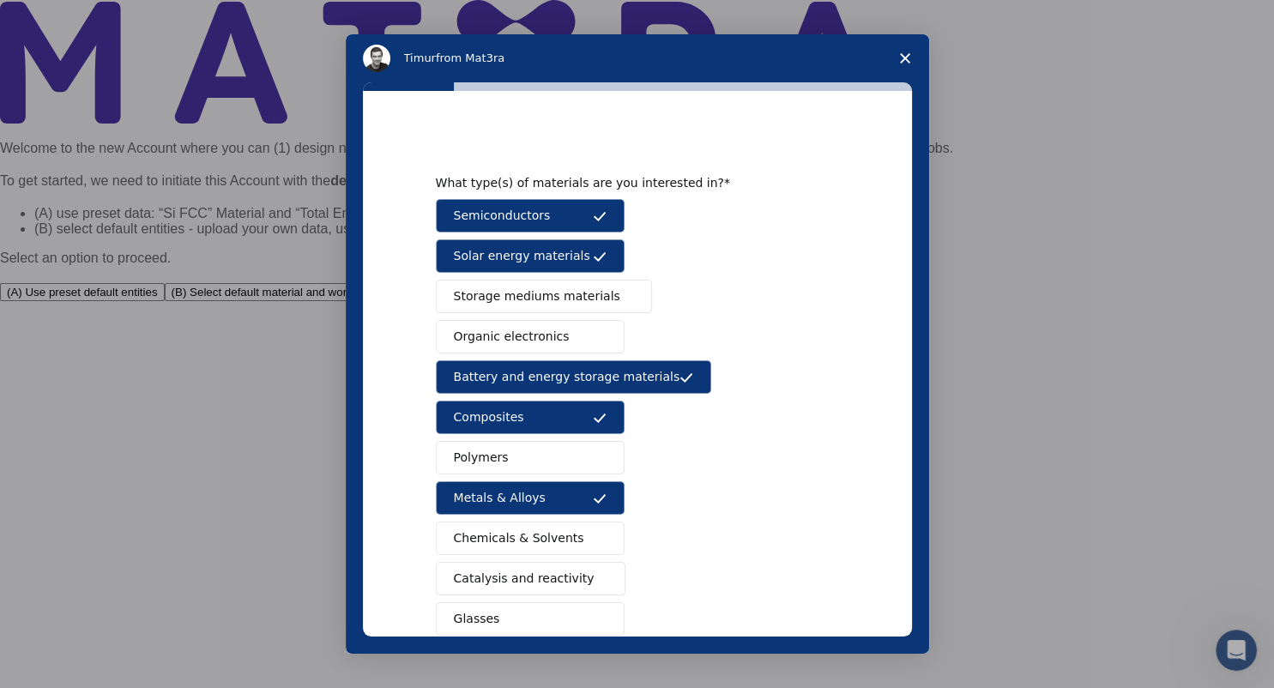
click at [523, 340] on span "Organic electronics" at bounding box center [512, 337] width 116 height 18
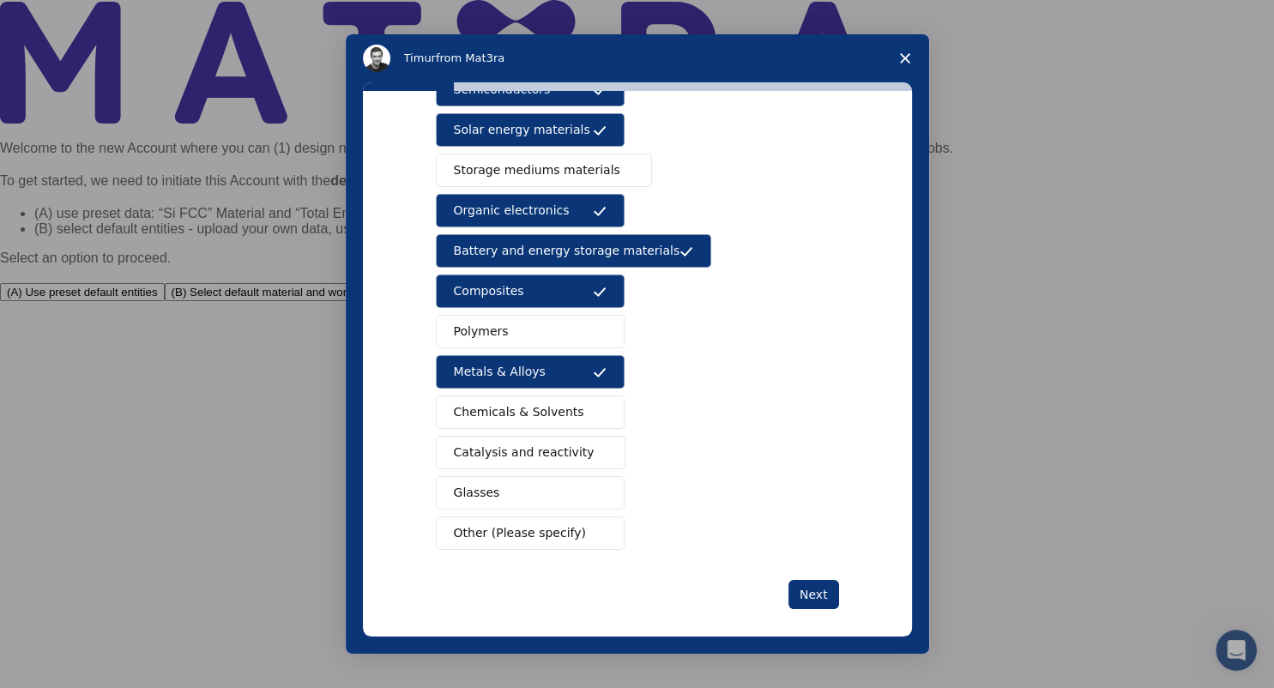
scroll to position [136, 0]
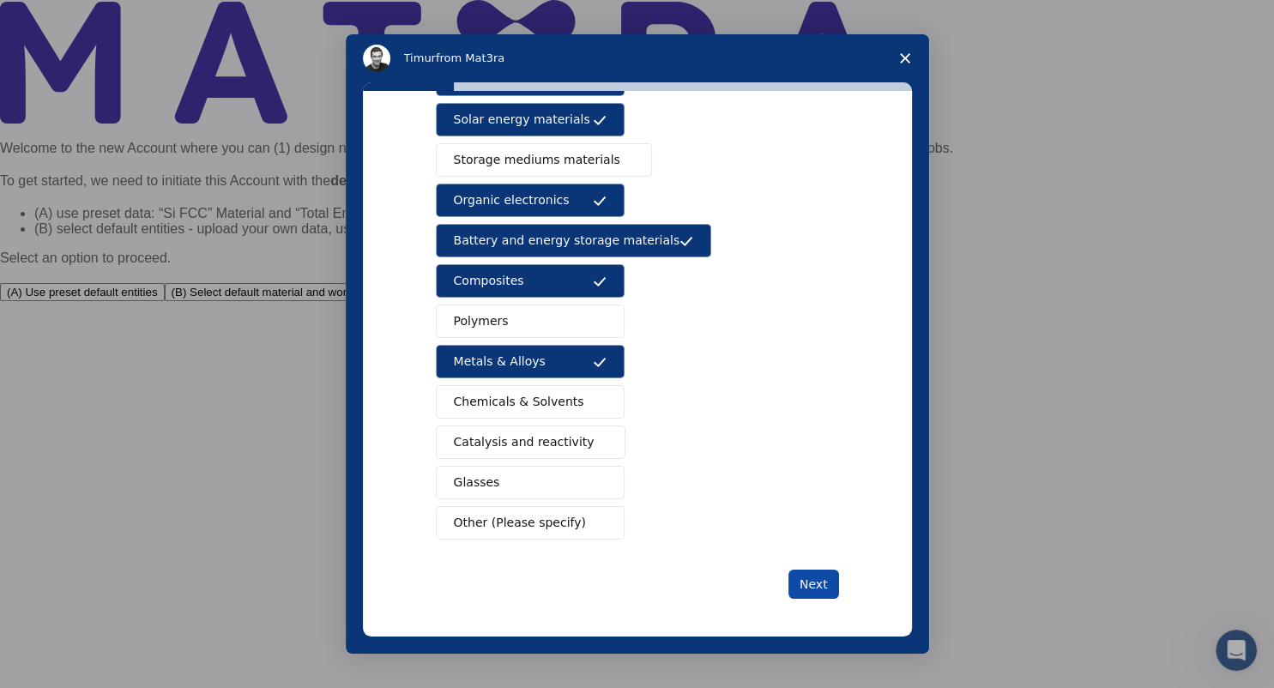
click at [814, 581] on button "Next" at bounding box center [813, 583] width 51 height 29
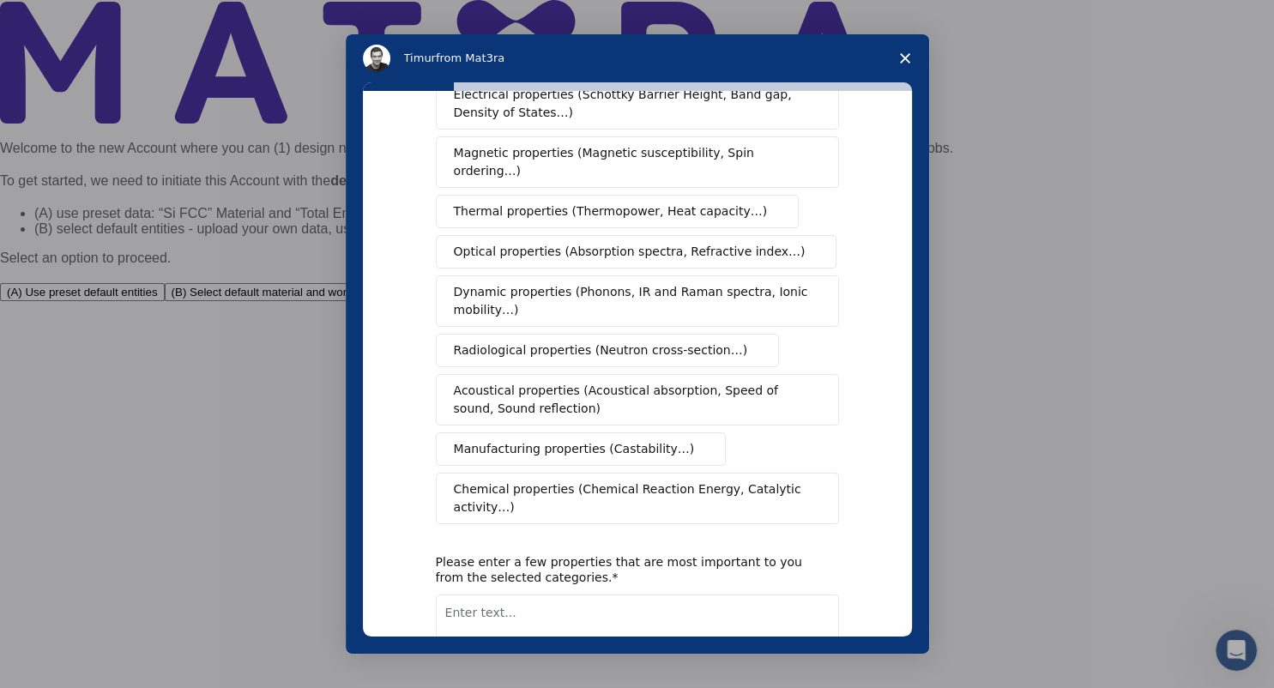
scroll to position [0, 0]
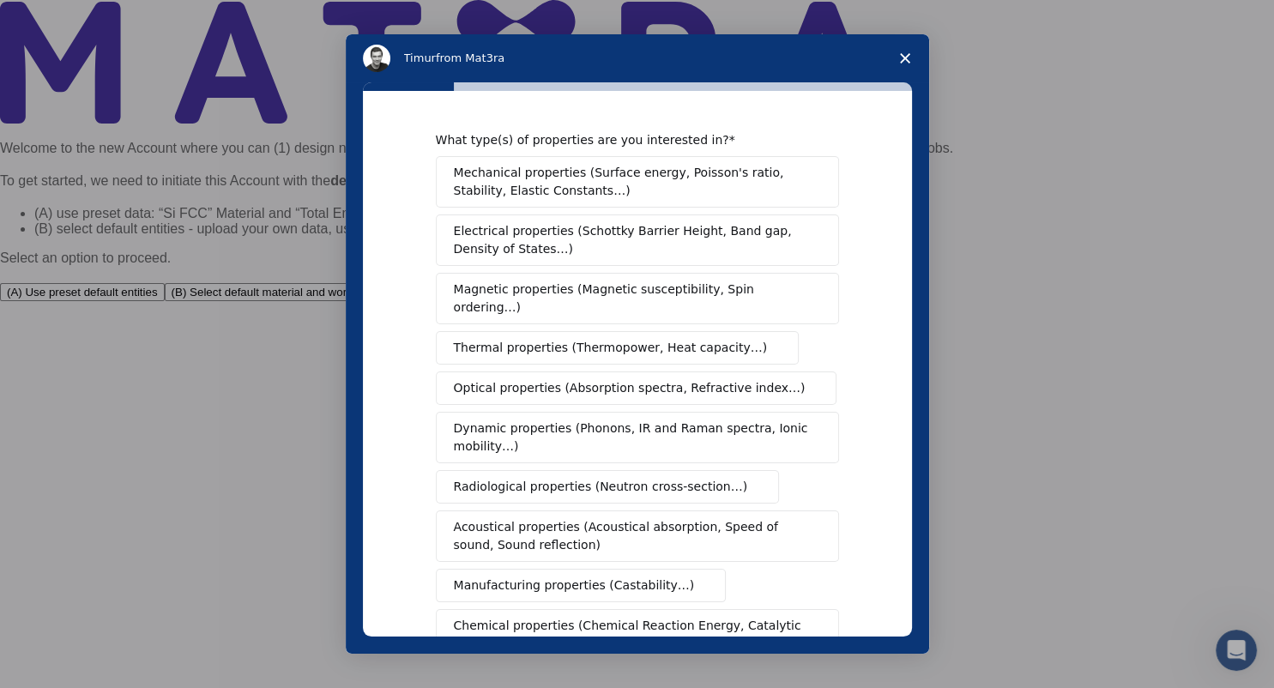
click at [643, 171] on span "Mechanical properties (Surface energy, Poisson's ratio, Stability, Elastic Cons…" at bounding box center [633, 182] width 358 height 36
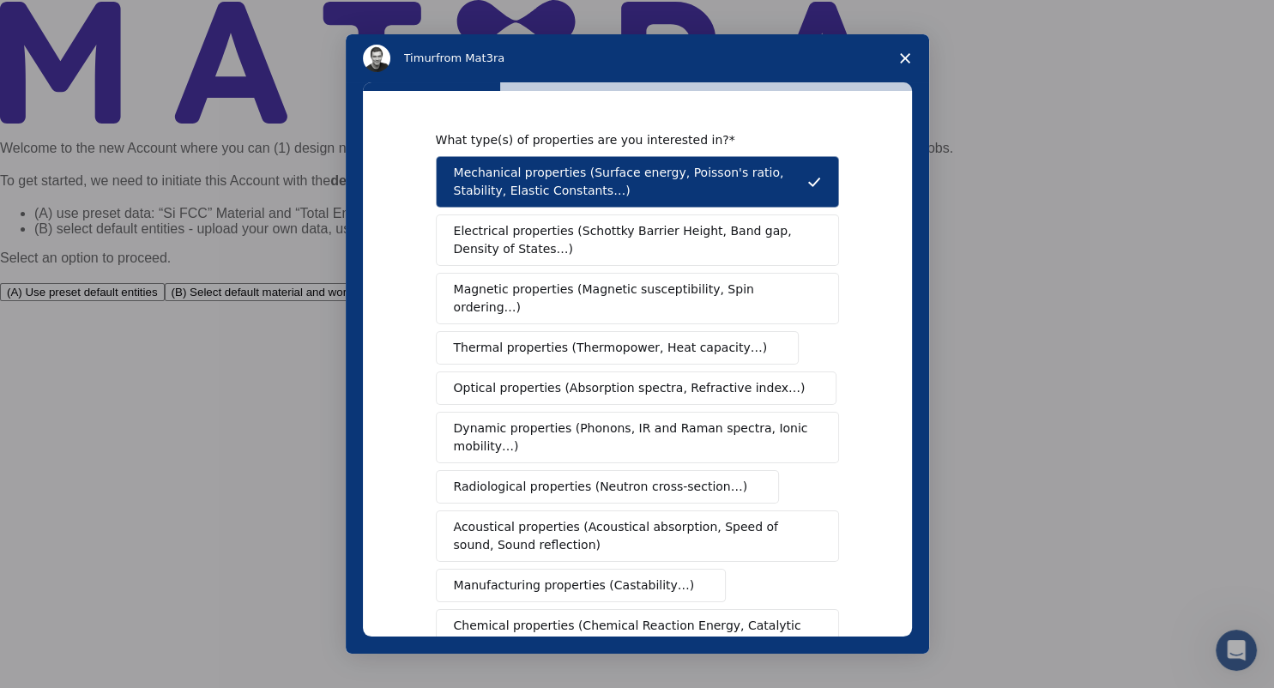
click at [614, 238] on span "Electrical properties (Schottky Barrier Height, Band gap, Density of States…)" at bounding box center [632, 240] width 357 height 36
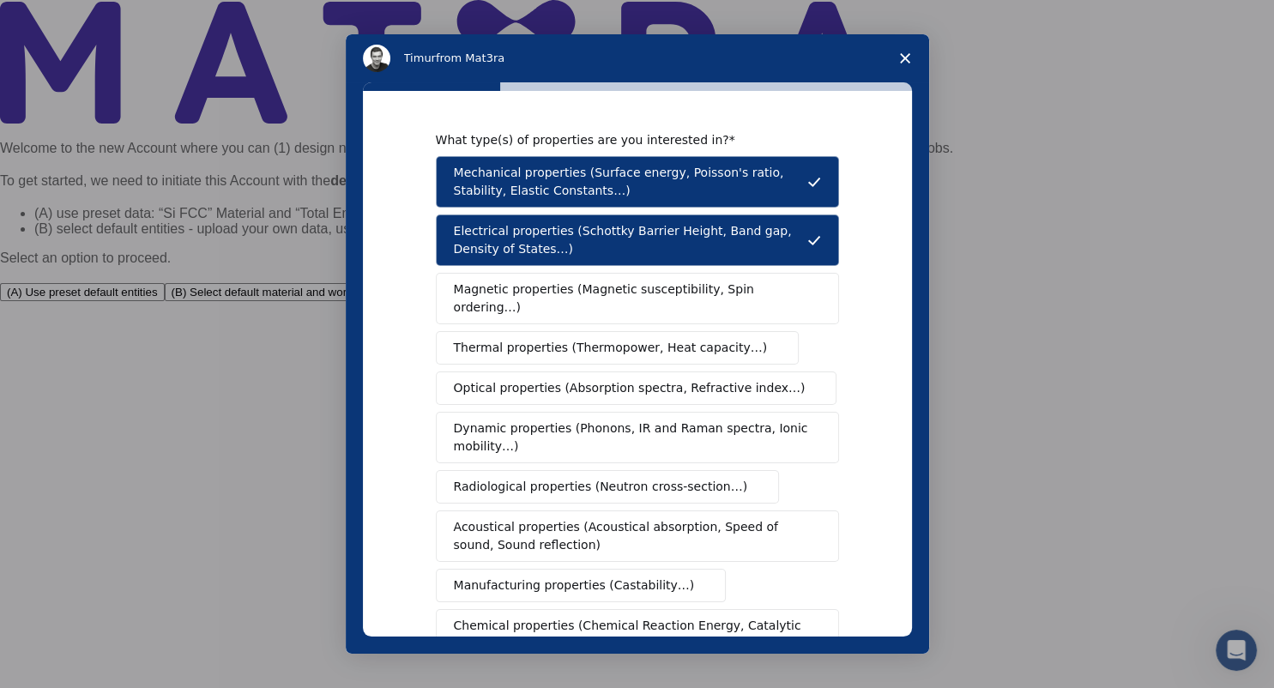
click at [632, 292] on span "Magnetic properties (Magnetic susceptibility, Spin ordering…)" at bounding box center [631, 298] width 354 height 36
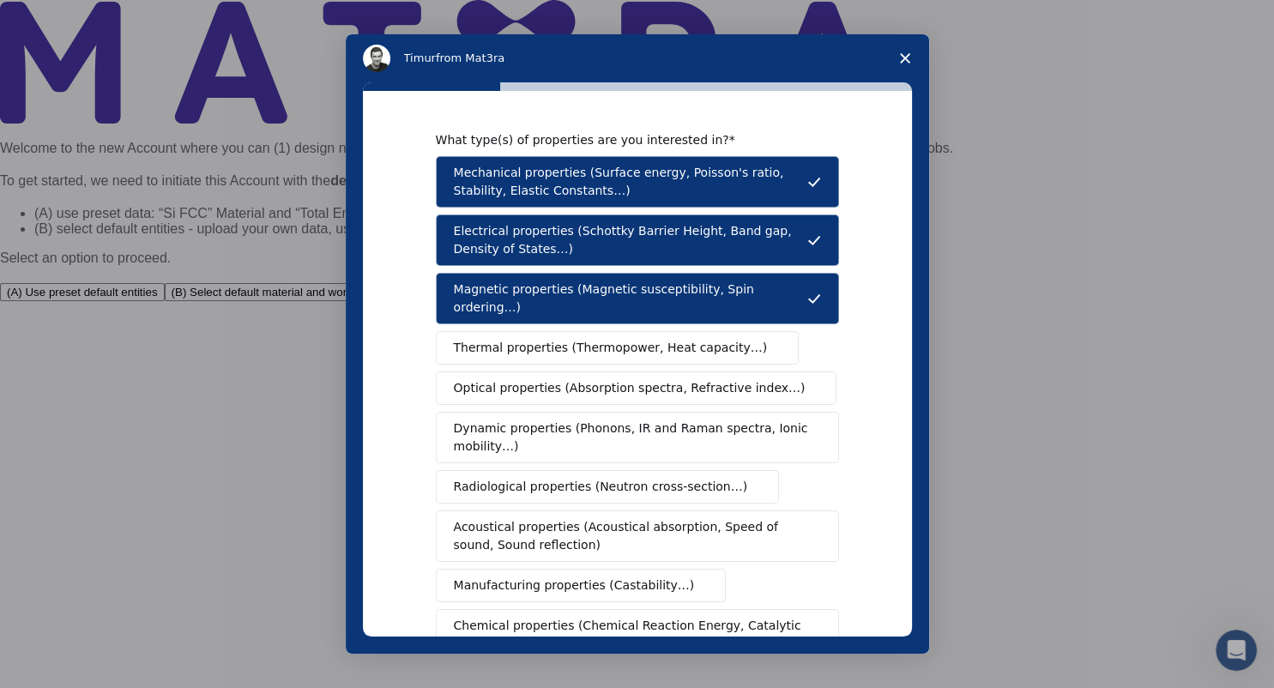
click at [623, 339] on span "Thermal properties (Thermopower, Heat capacity…)" at bounding box center [611, 348] width 314 height 18
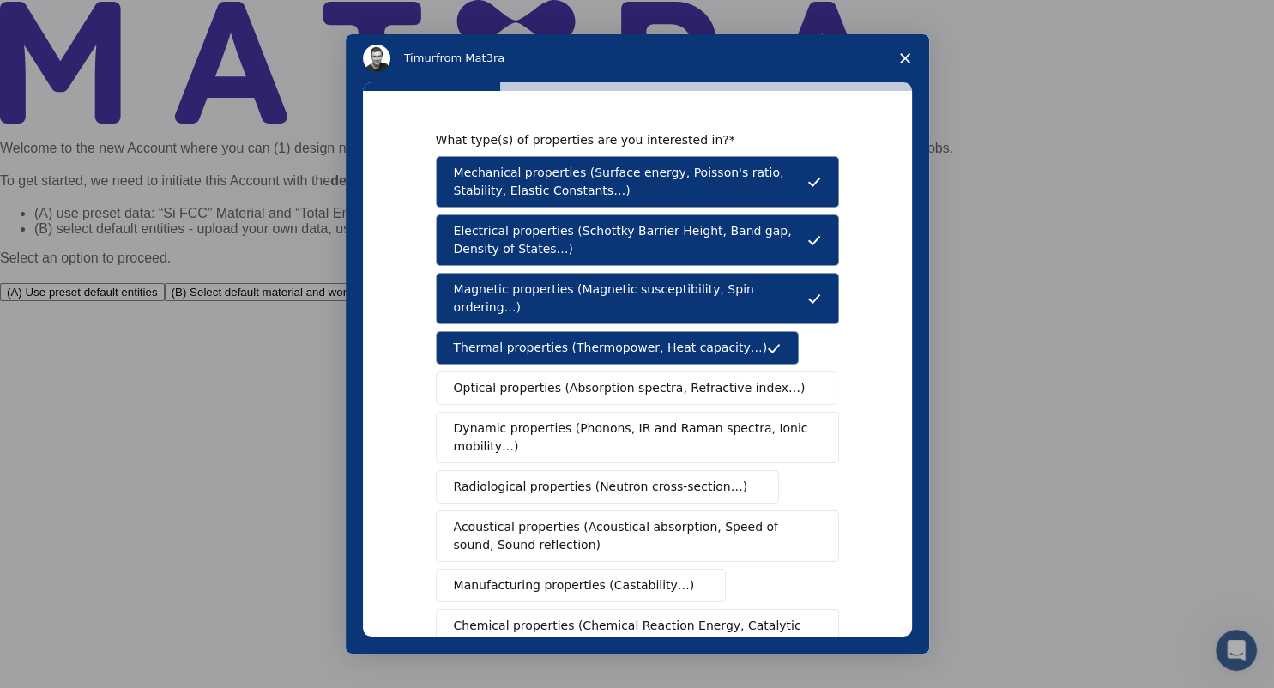
click at [616, 379] on span "Optical properties (Absorption spectra, Refractive index…)" at bounding box center [630, 388] width 352 height 18
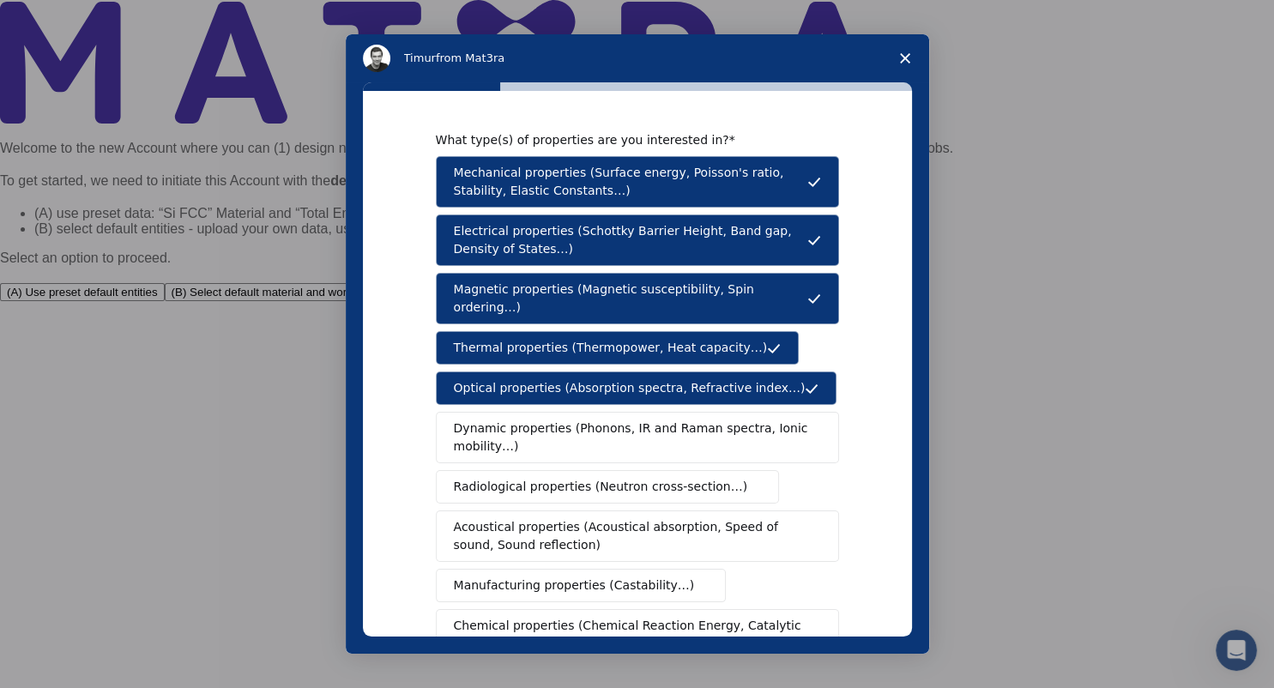
click at [626, 419] on span "Dynamic properties (Phonons, IR and Raman spectra, Ionic mobility…)" at bounding box center [632, 437] width 356 height 36
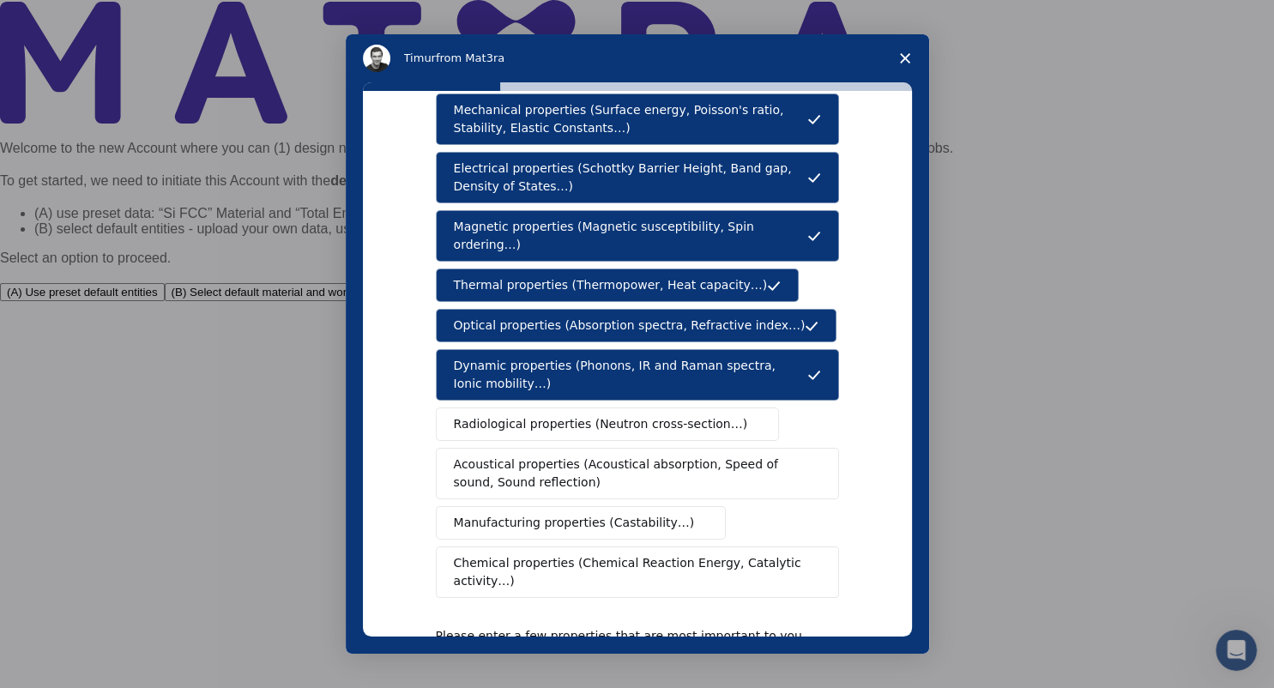
scroll to position [94, 0]
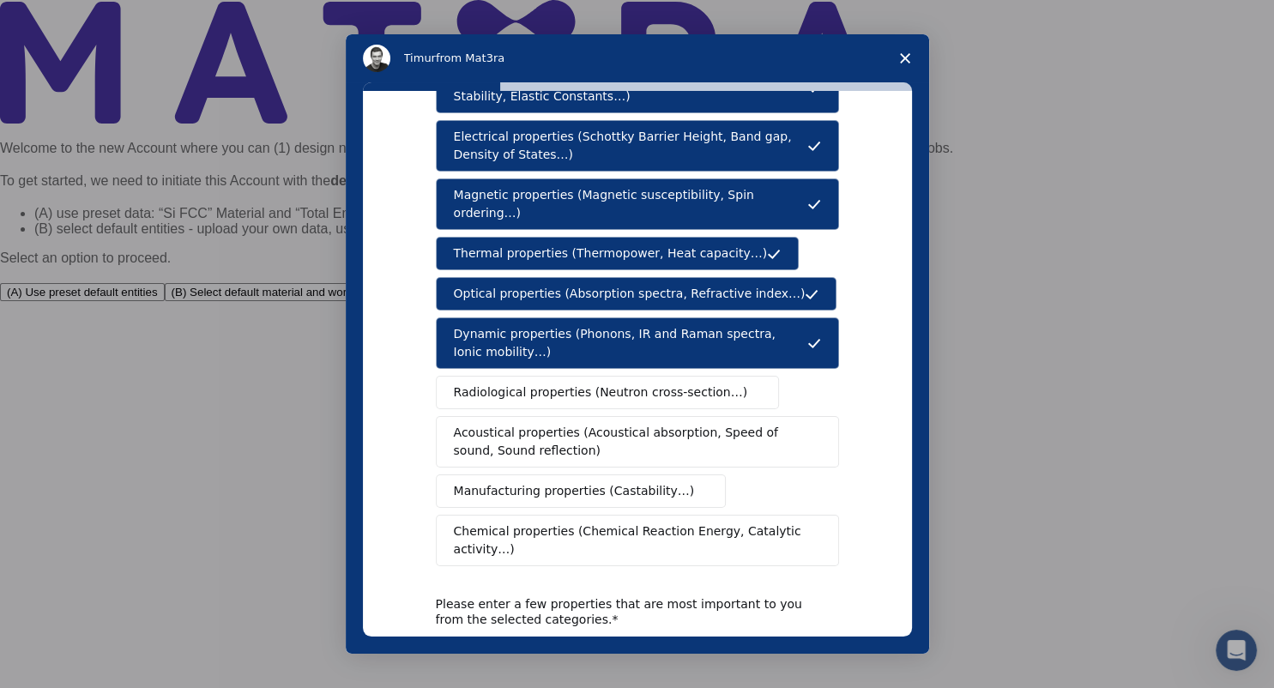
click at [664, 424] on span "Acoustical properties (Acoustical absorption, Speed of sound, Sound reflection)" at bounding box center [632, 442] width 357 height 36
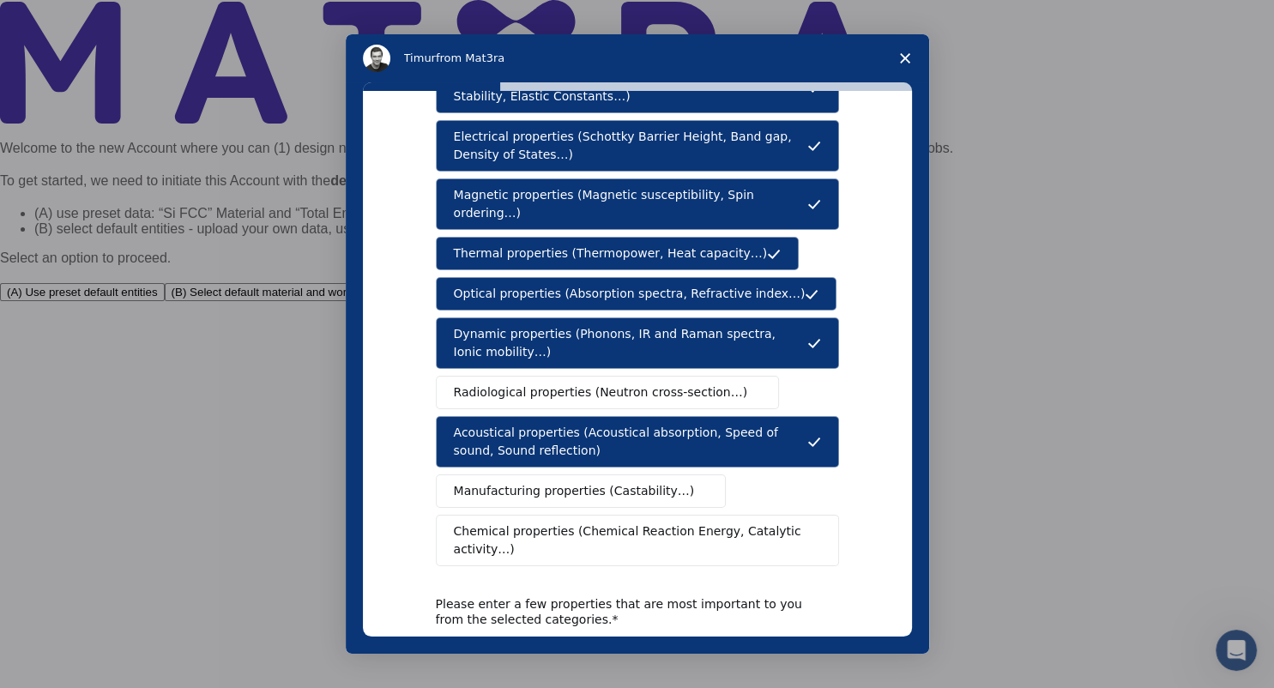
click at [625, 482] on span "Manufacturing properties (Castability…)" at bounding box center [574, 491] width 241 height 18
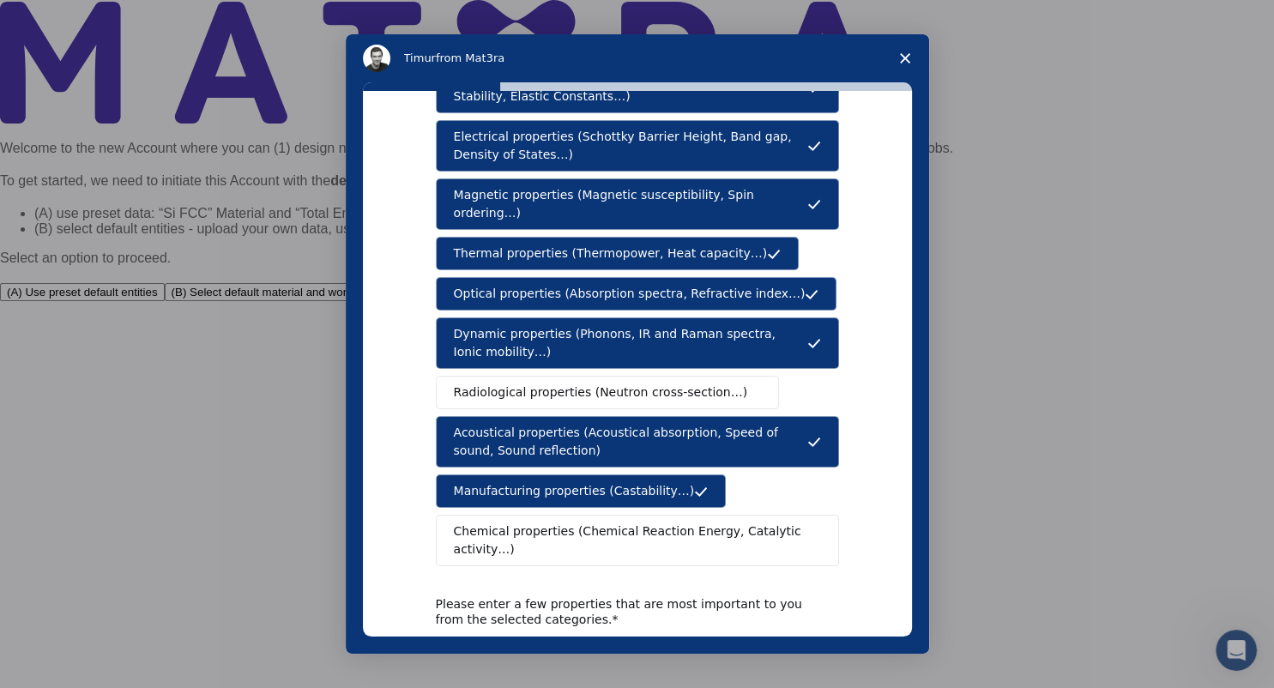
click at [676, 522] on span "Chemical properties (Chemical Reaction Energy, Catalytic activity…)" at bounding box center [631, 540] width 355 height 36
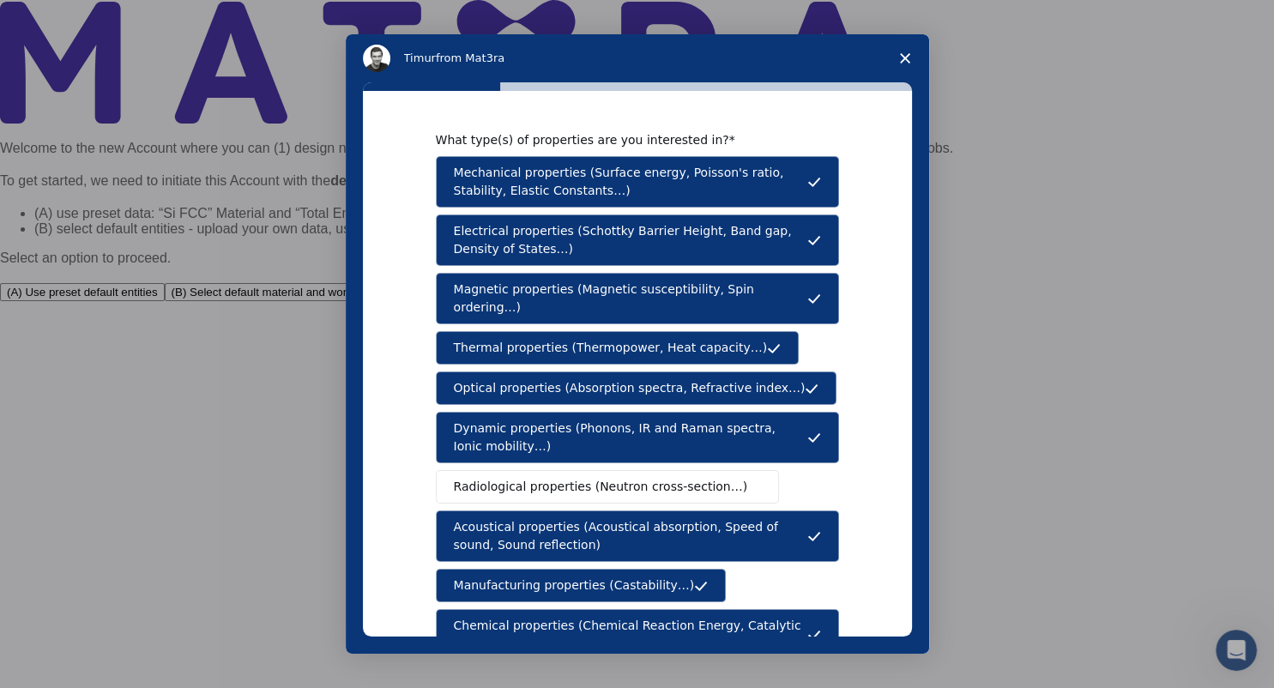
scroll to position [226, 0]
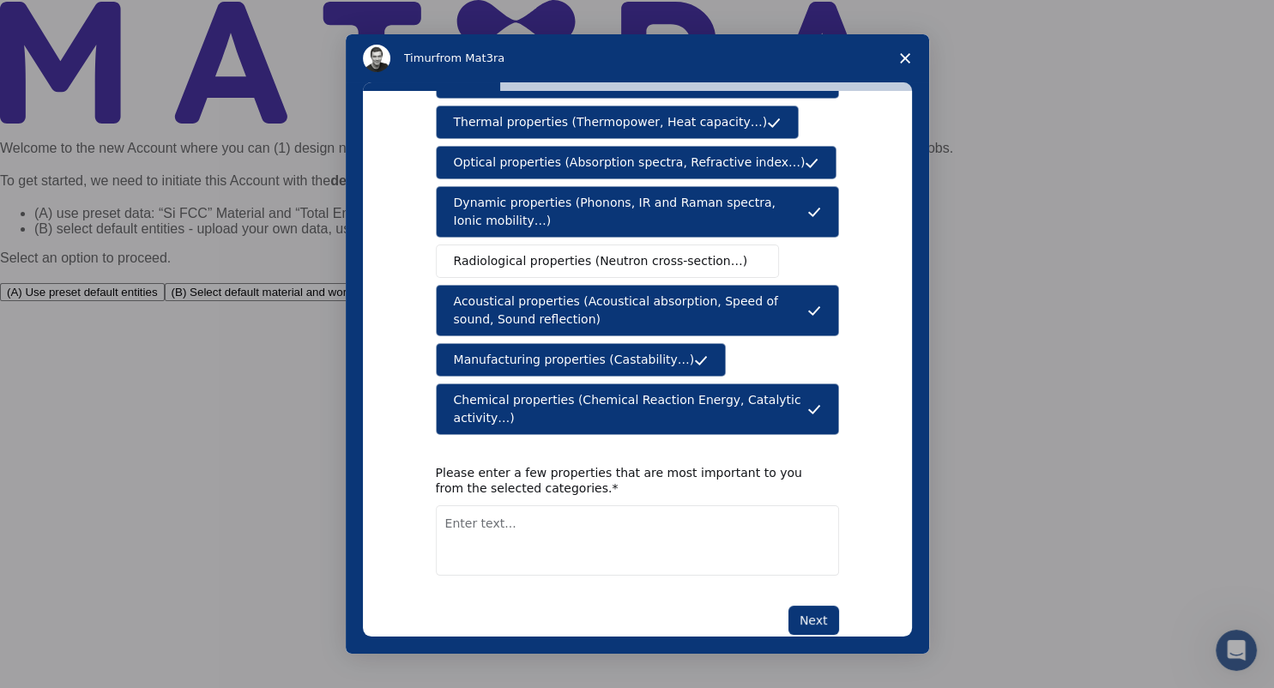
click at [594, 505] on textarea "Enter text..." at bounding box center [637, 540] width 403 height 70
type textarea "Optical Properties"
click at [827, 606] on button "Next" at bounding box center [813, 620] width 51 height 29
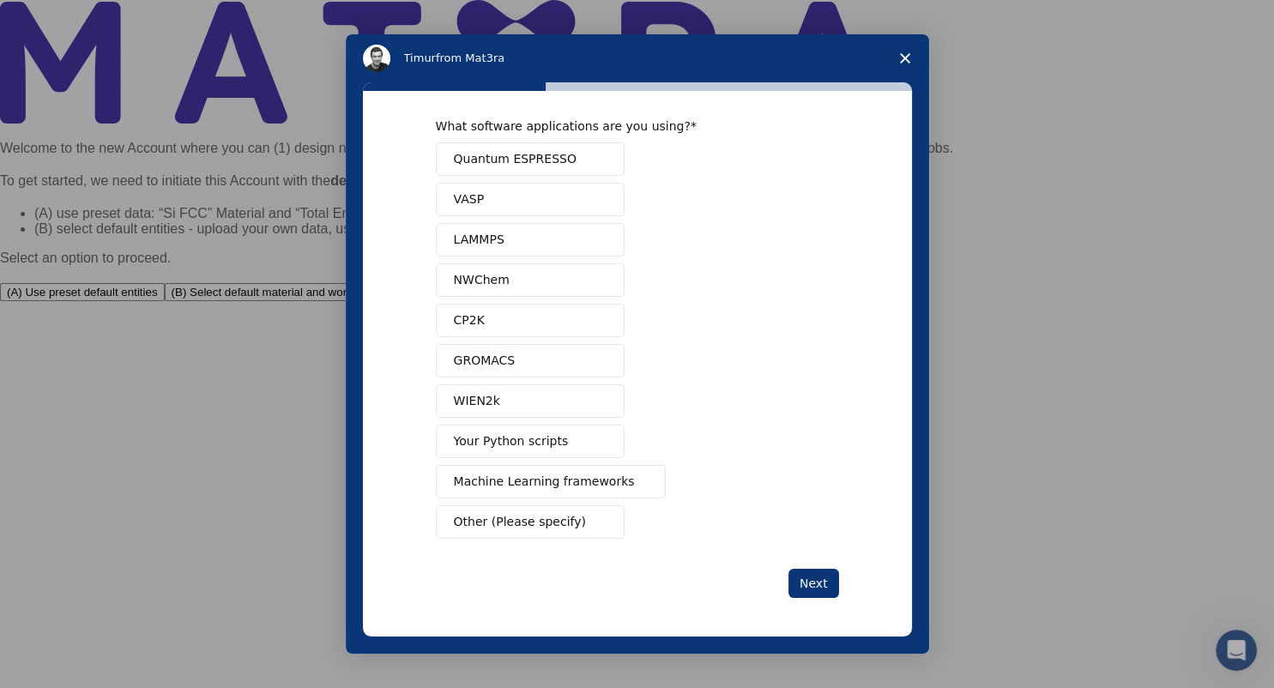
scroll to position [0, 0]
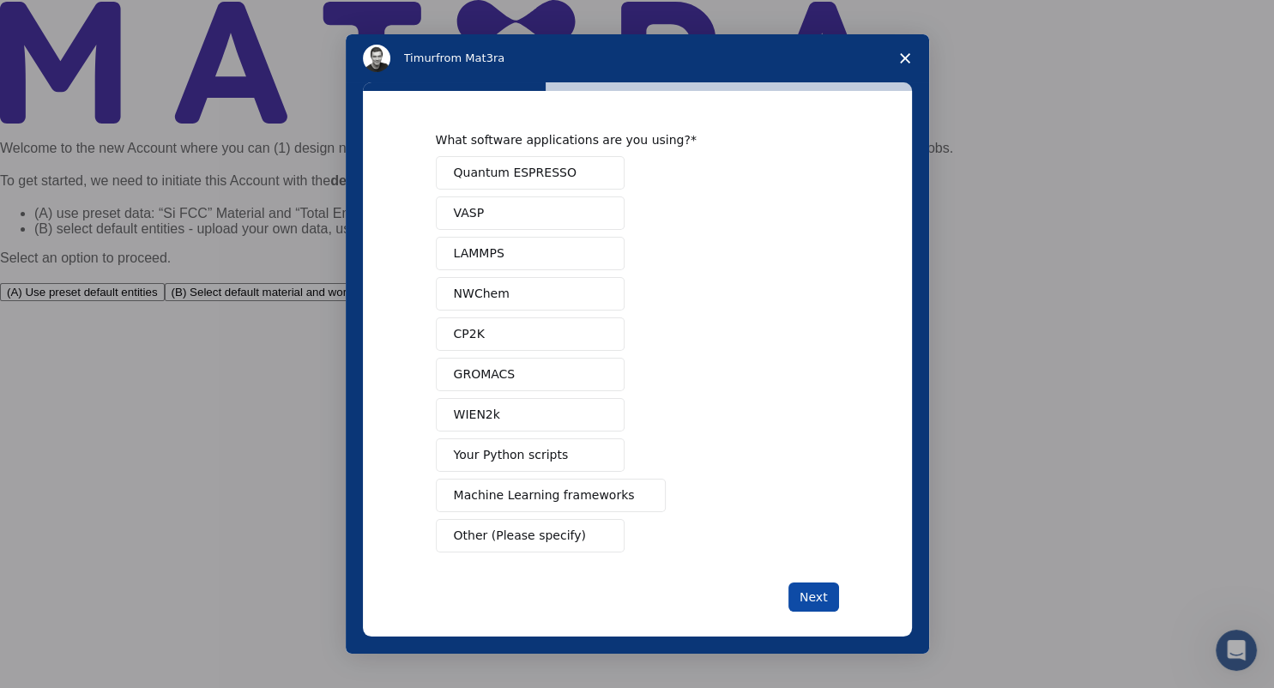
click at [815, 593] on button "Next" at bounding box center [813, 596] width 51 height 29
click at [482, 235] on div "Quantum ESPRESSO VASP LAMMPS NWChem CP2K GROMACS WIEN2k Your Python scripts Mac…" at bounding box center [637, 354] width 403 height 396
click at [497, 169] on span "Quantum ESPRESSO" at bounding box center [515, 173] width 123 height 18
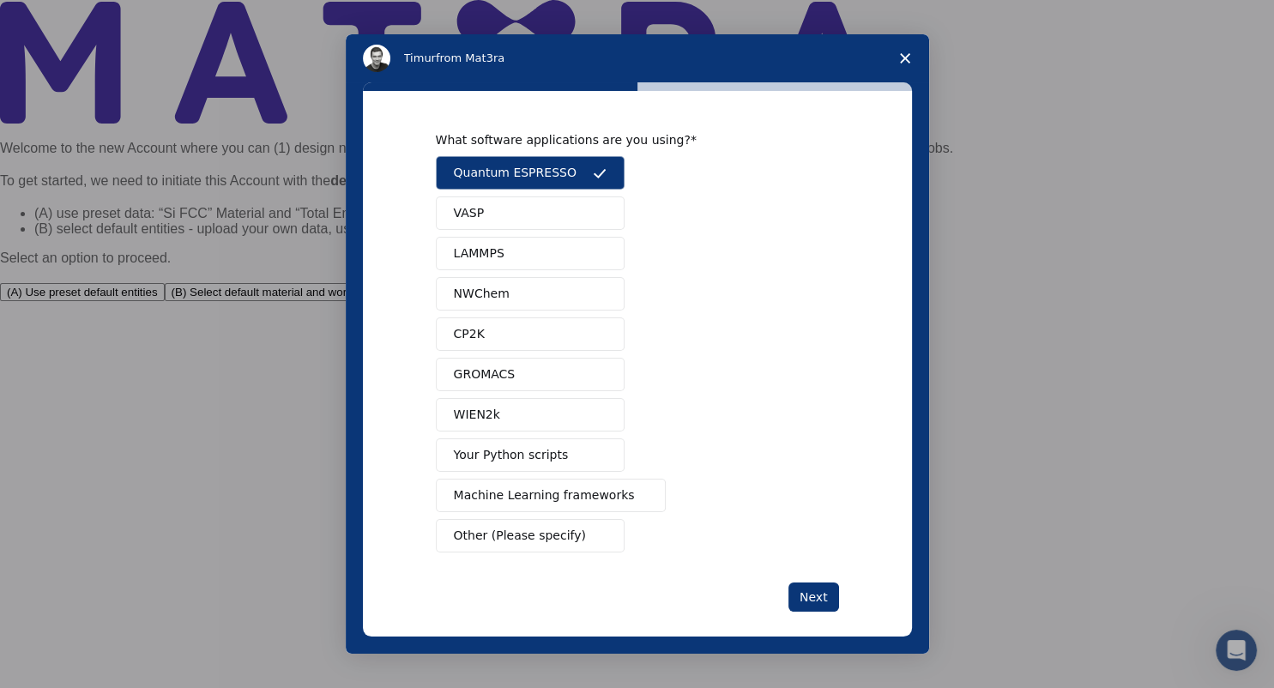
click at [469, 220] on span "VASP" at bounding box center [469, 213] width 31 height 18
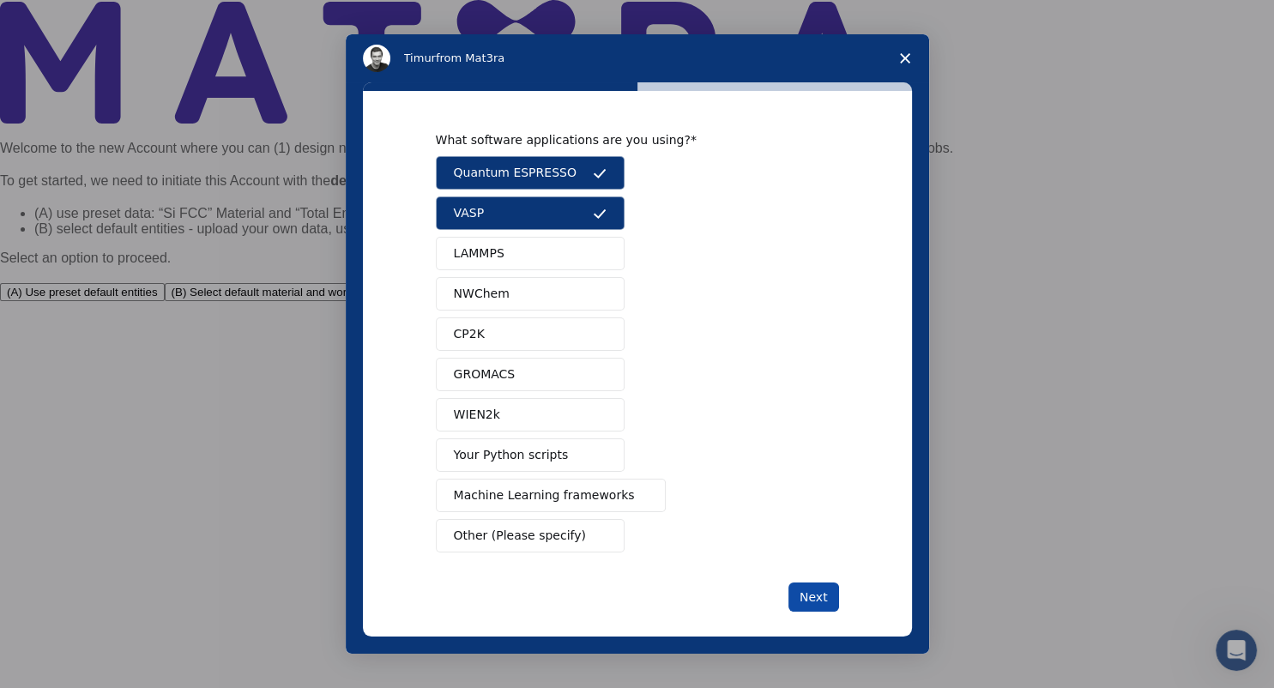
click at [819, 587] on button "Next" at bounding box center [813, 596] width 51 height 29
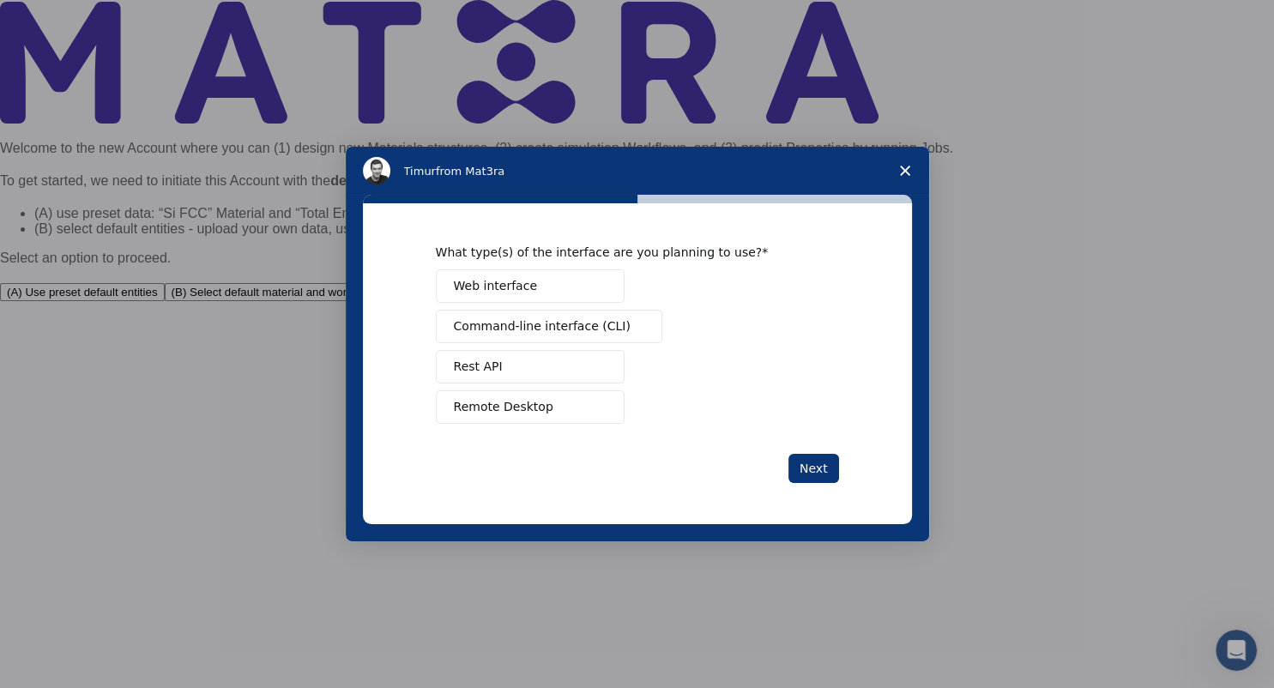
click at [502, 290] on span "Web interface" at bounding box center [495, 286] width 83 height 18
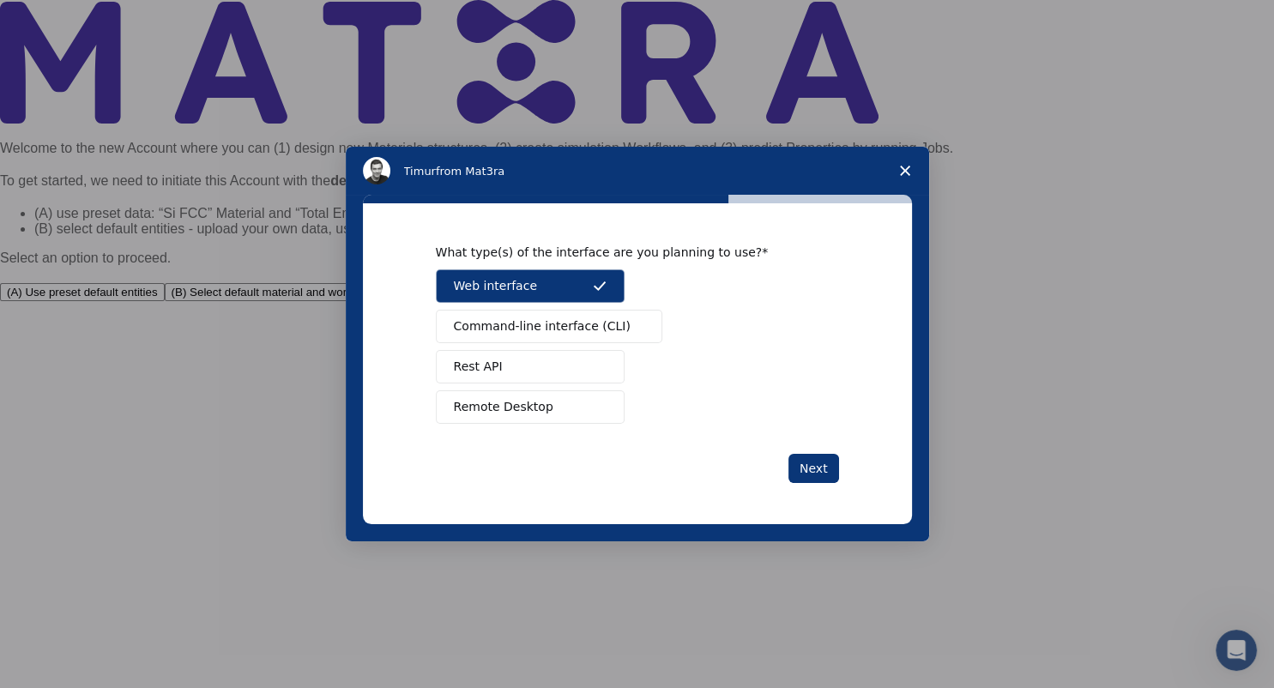
click at [516, 322] on span "Command-line interface (CLI)" at bounding box center [542, 326] width 177 height 18
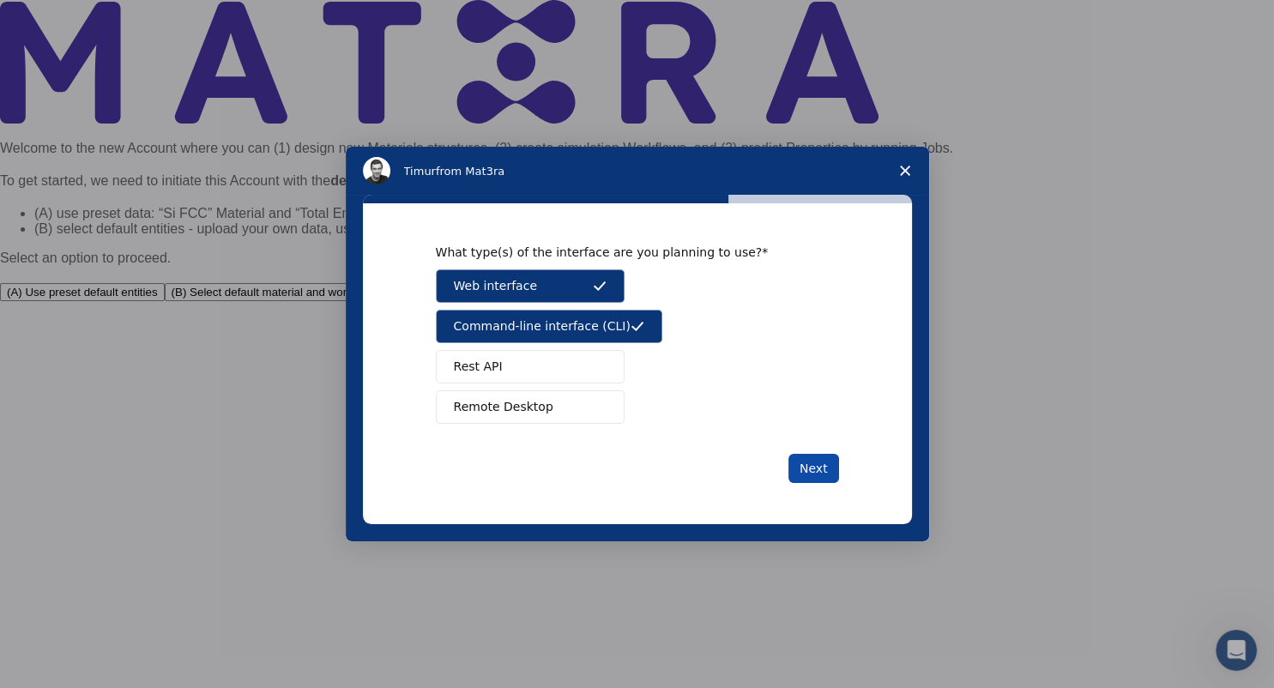
click at [806, 466] on button "Next" at bounding box center [813, 468] width 51 height 29
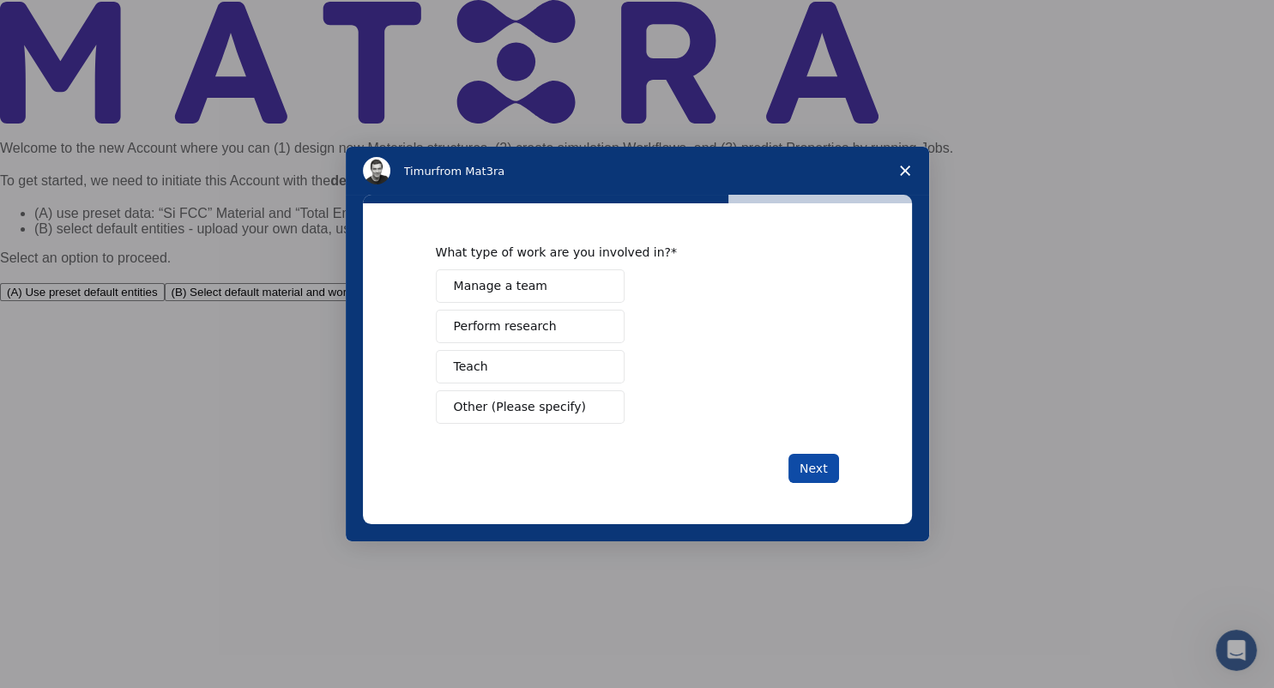
click at [816, 464] on button "Next" at bounding box center [813, 468] width 51 height 29
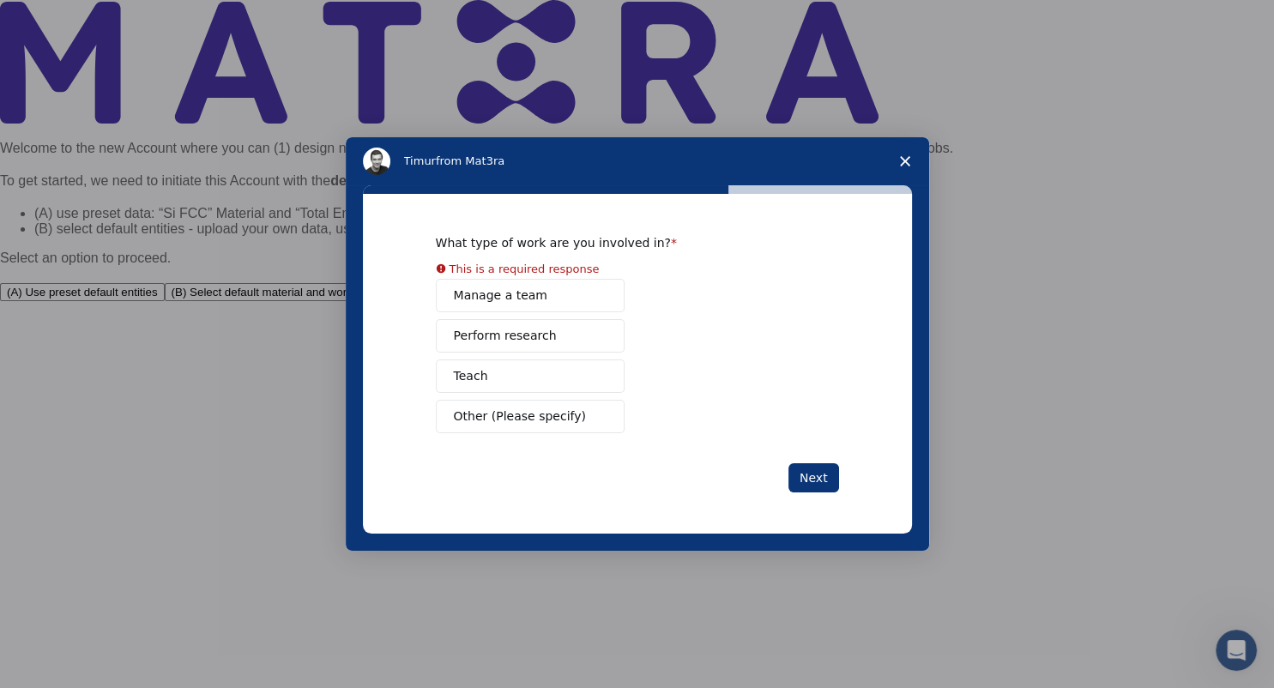
click at [534, 298] on button "Manage a team" at bounding box center [530, 295] width 189 height 33
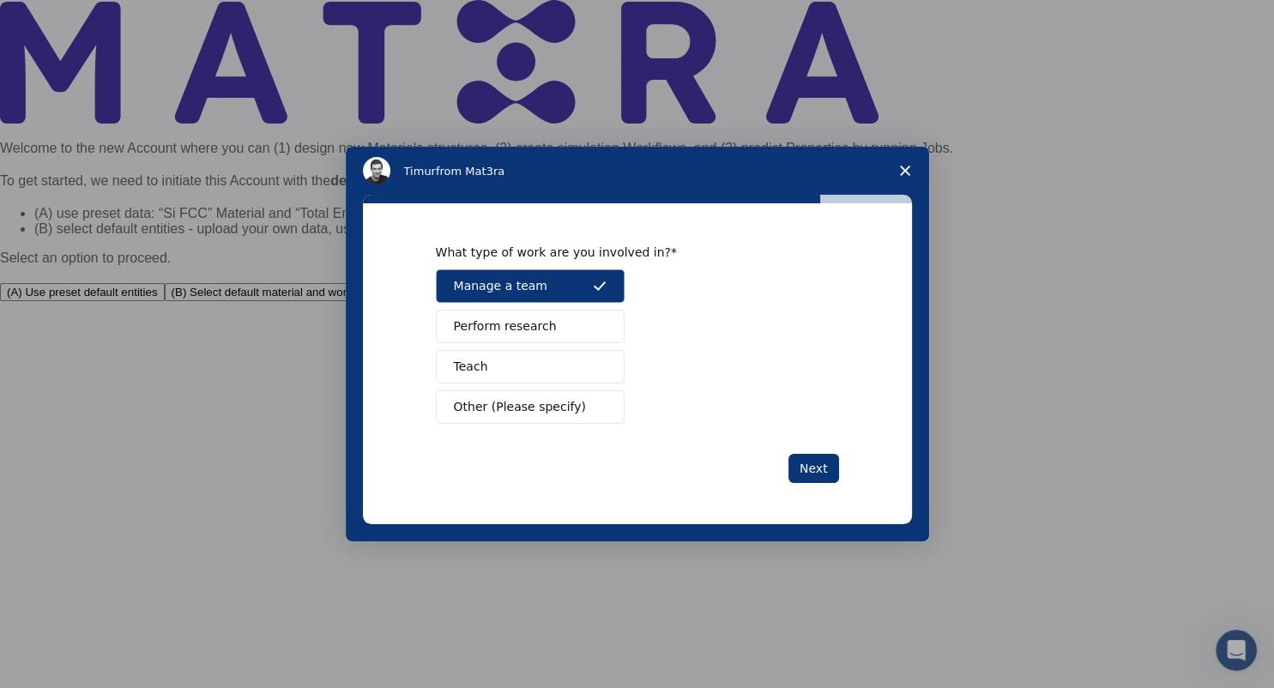
click at [535, 328] on span "Perform research" at bounding box center [505, 326] width 103 height 18
click at [511, 355] on button "Teach" at bounding box center [530, 366] width 189 height 33
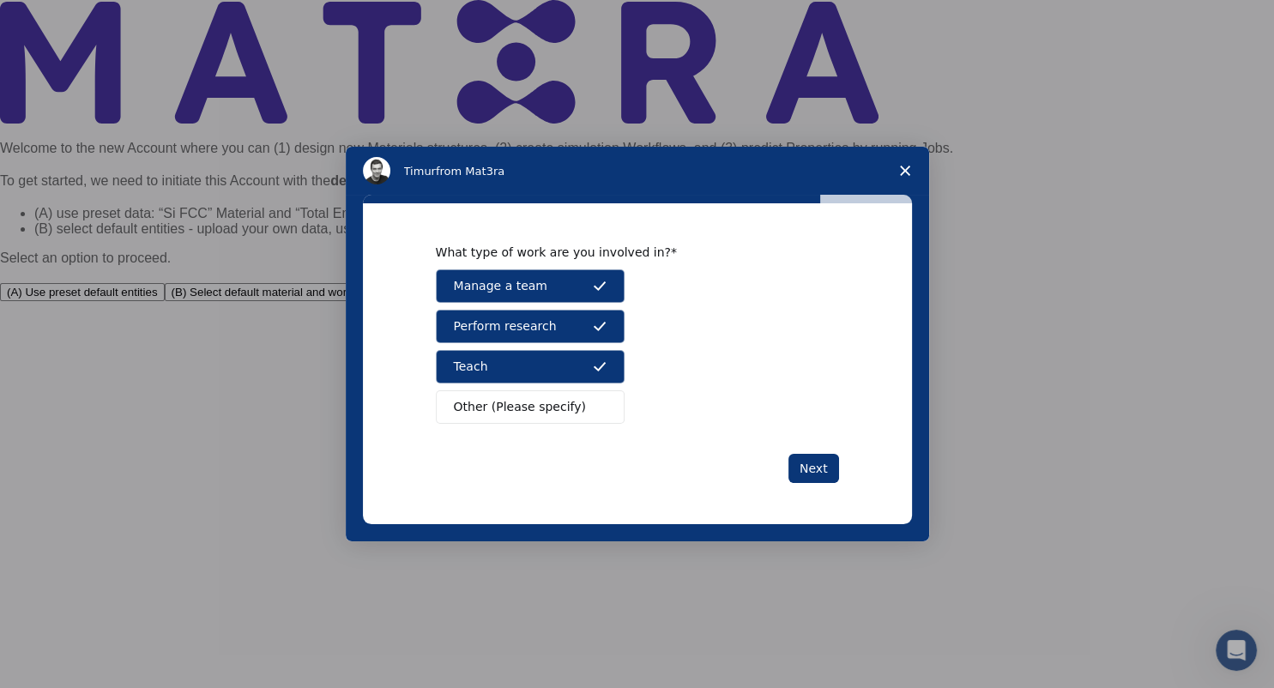
click at [839, 472] on div "What type of work are you involved in? Manage a team Perform research Teach Oth…" at bounding box center [637, 363] width 549 height 320
click at [814, 472] on button "Next" at bounding box center [813, 468] width 51 height 29
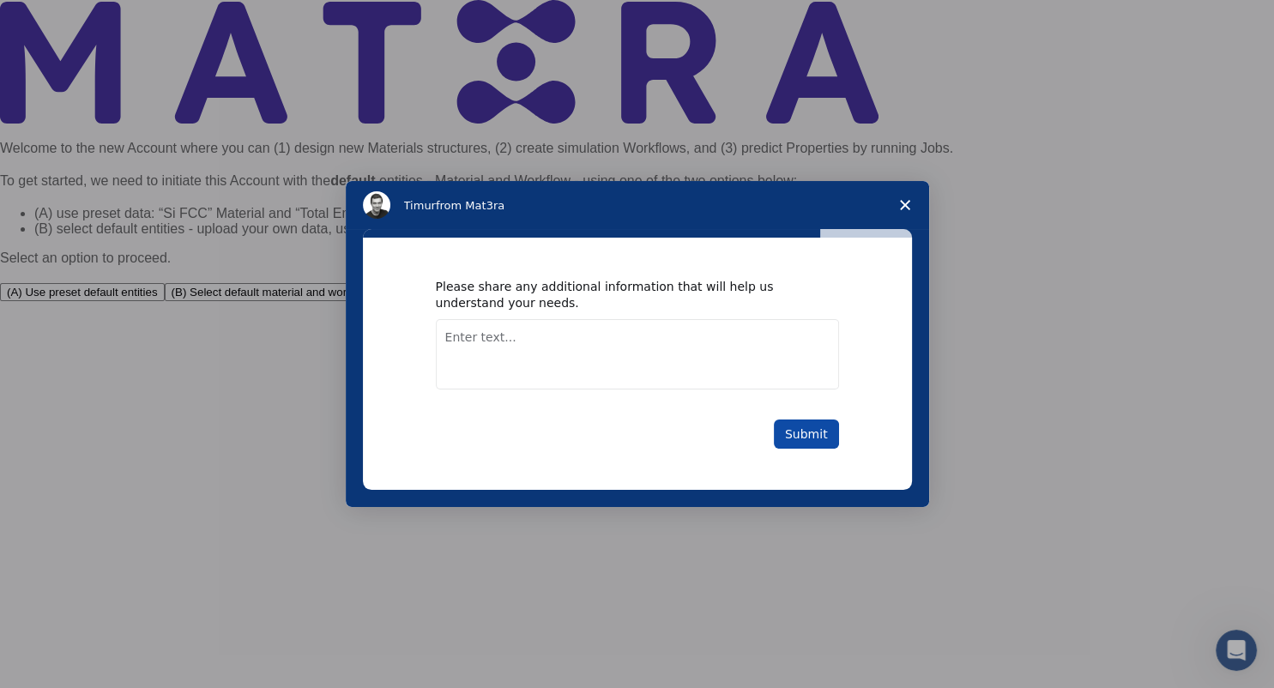
click at [815, 437] on button "Submit" at bounding box center [806, 433] width 65 height 29
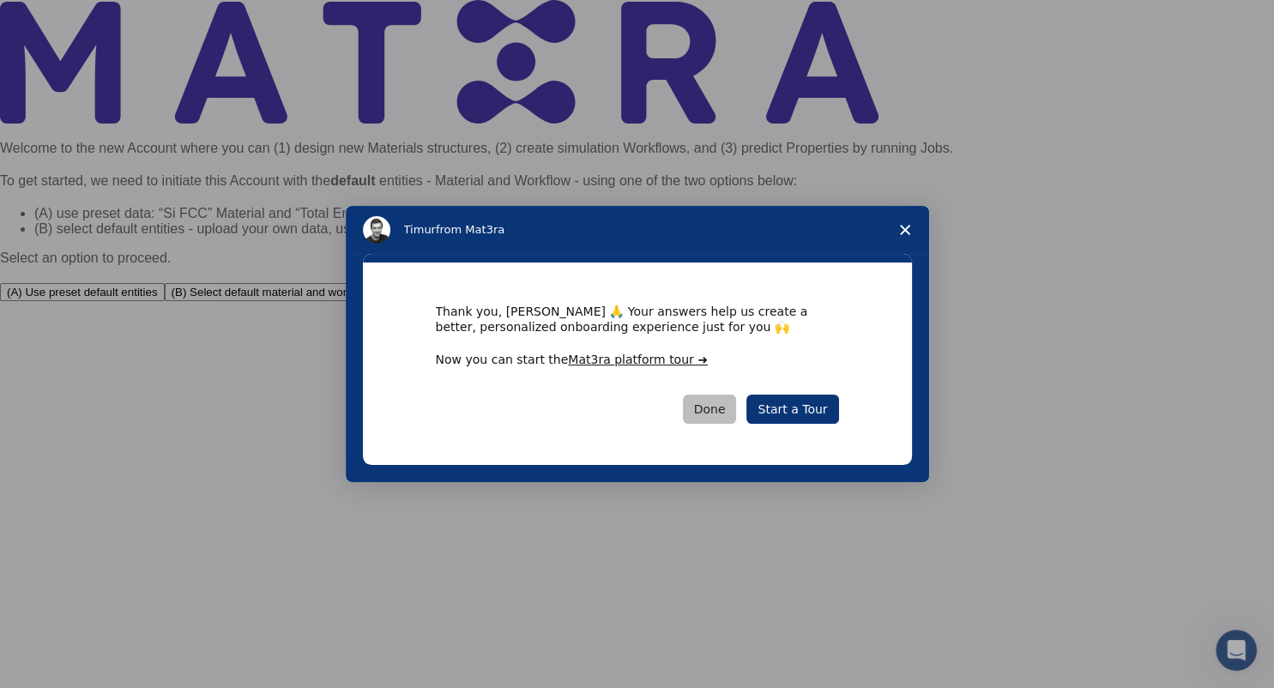
click at [723, 407] on button "Done" at bounding box center [710, 409] width 54 height 29
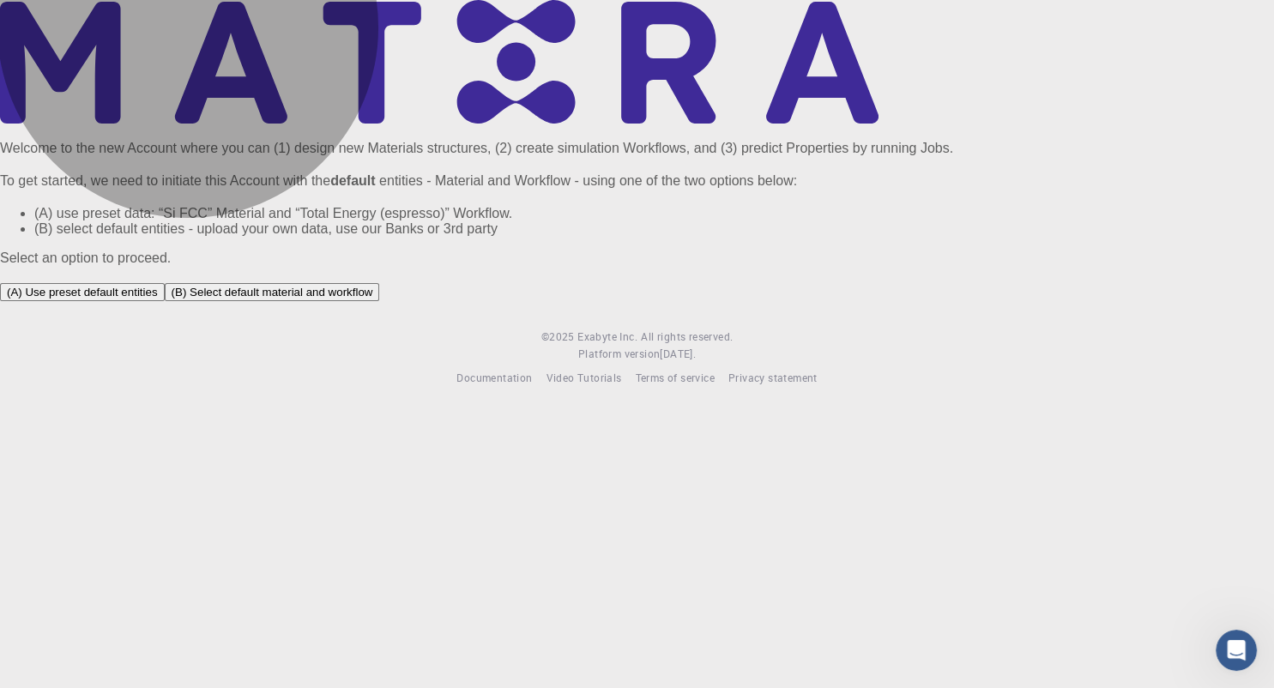
click at [380, 301] on button "(B) Select default material and workflow" at bounding box center [272, 292] width 215 height 18
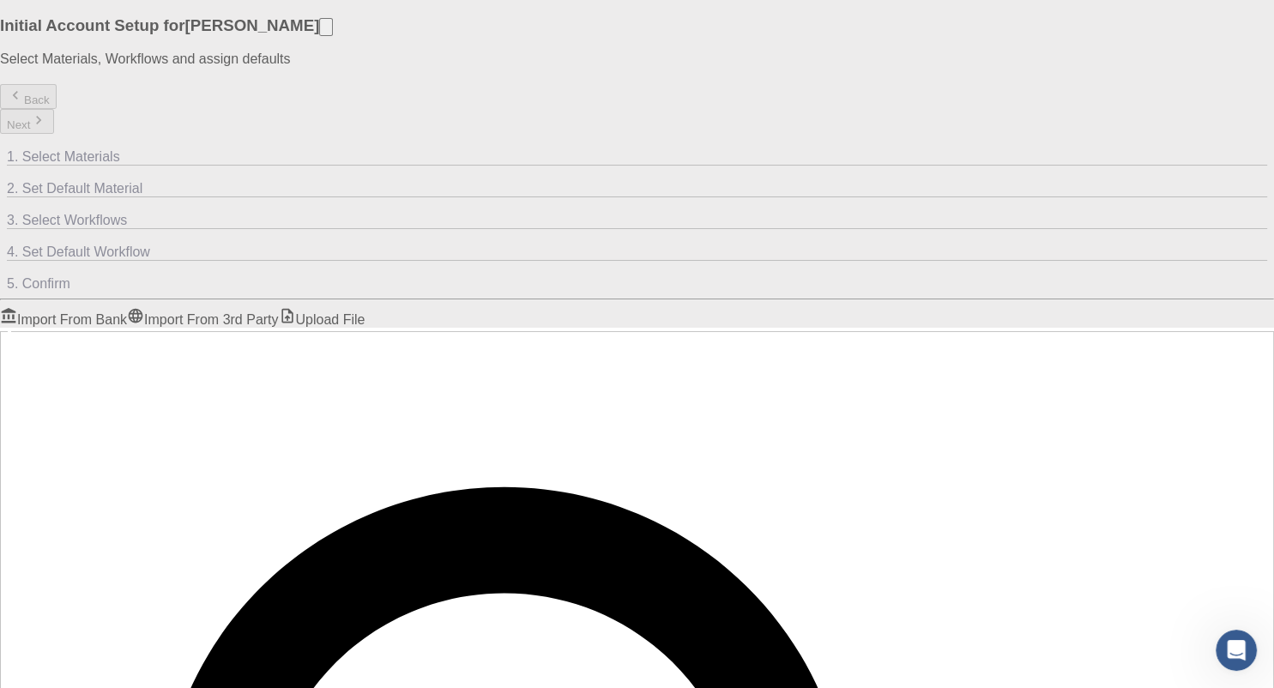
checkbox input "true"
checkbox input "false"
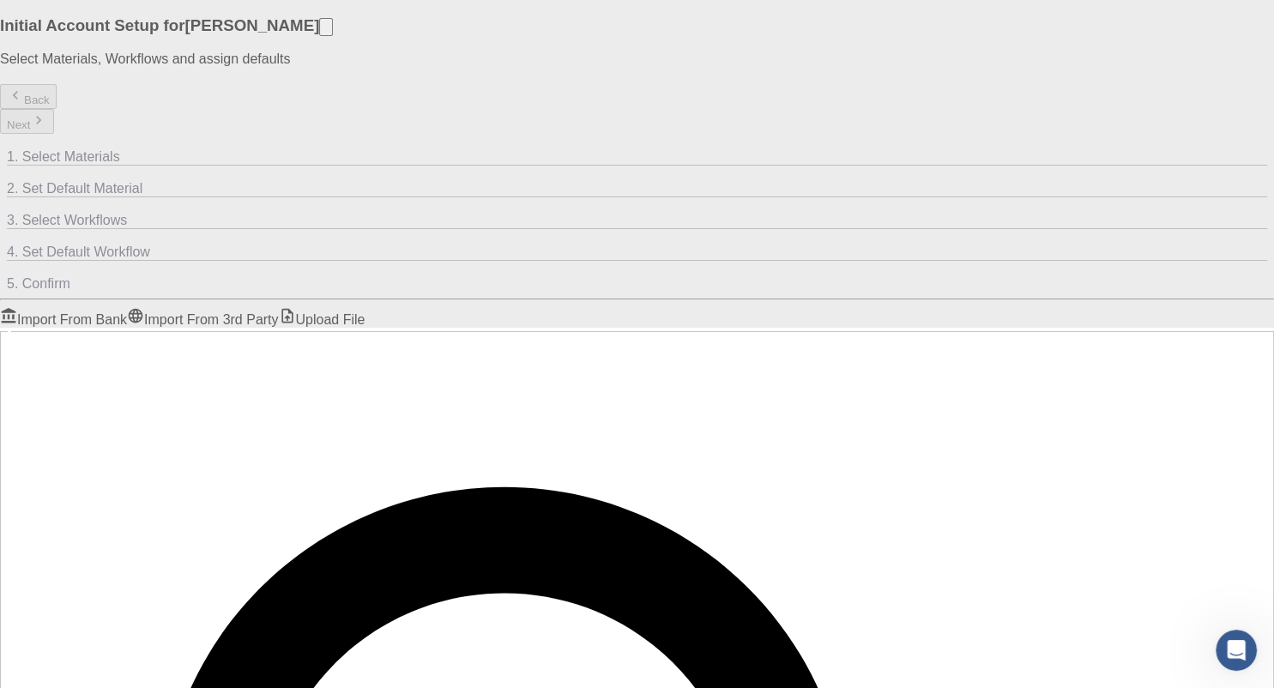
checkbox input "false"
checkbox input "true"
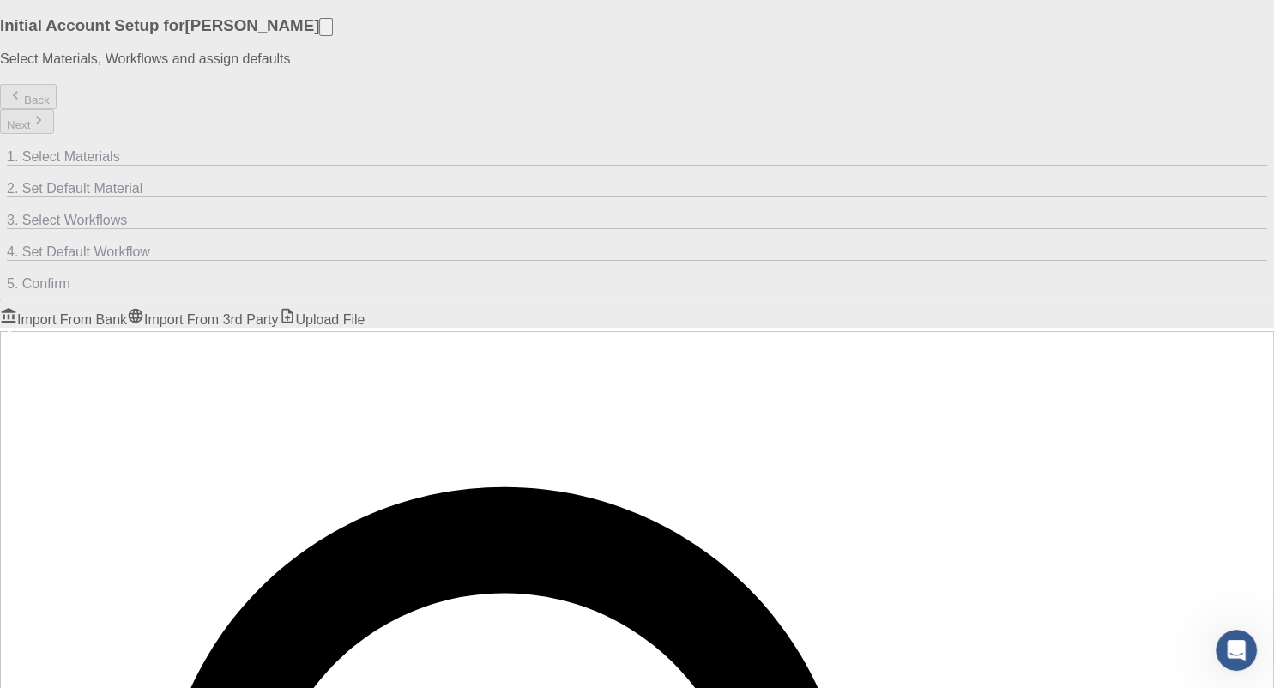
checkbox input "false"
checkbox input "true"
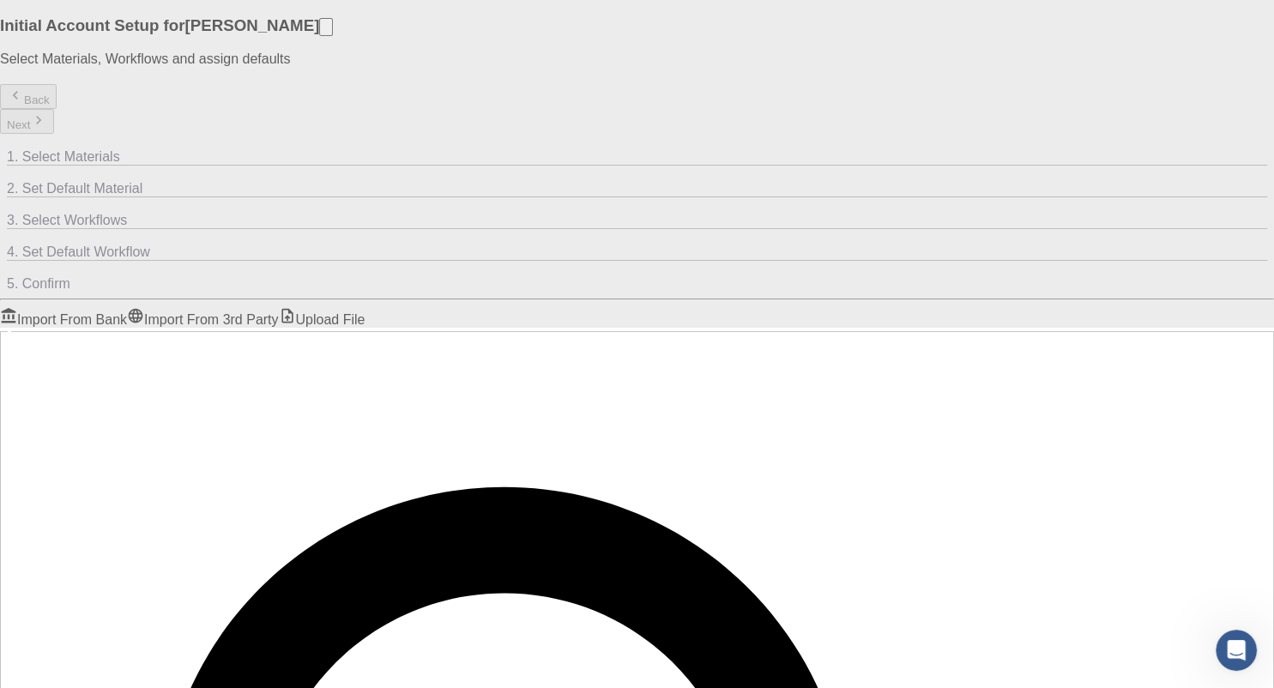
checkbox input "false"
checkbox input "true"
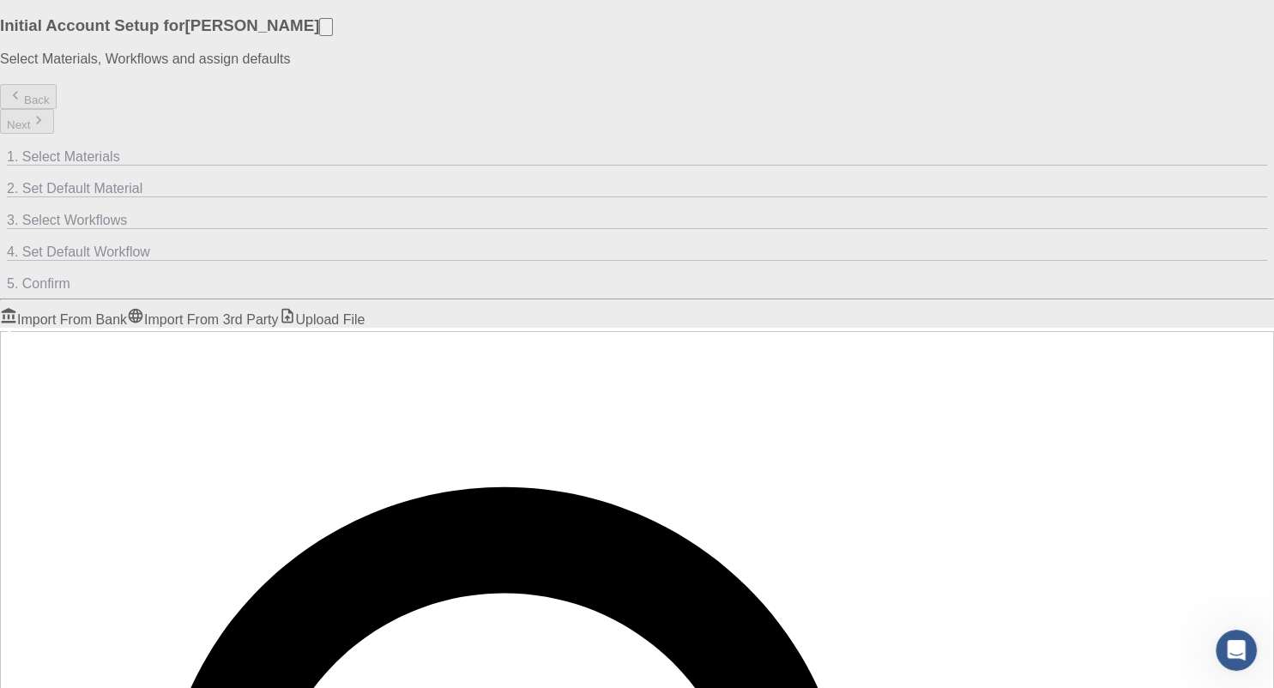
checkbox input "false"
checkbox input "true"
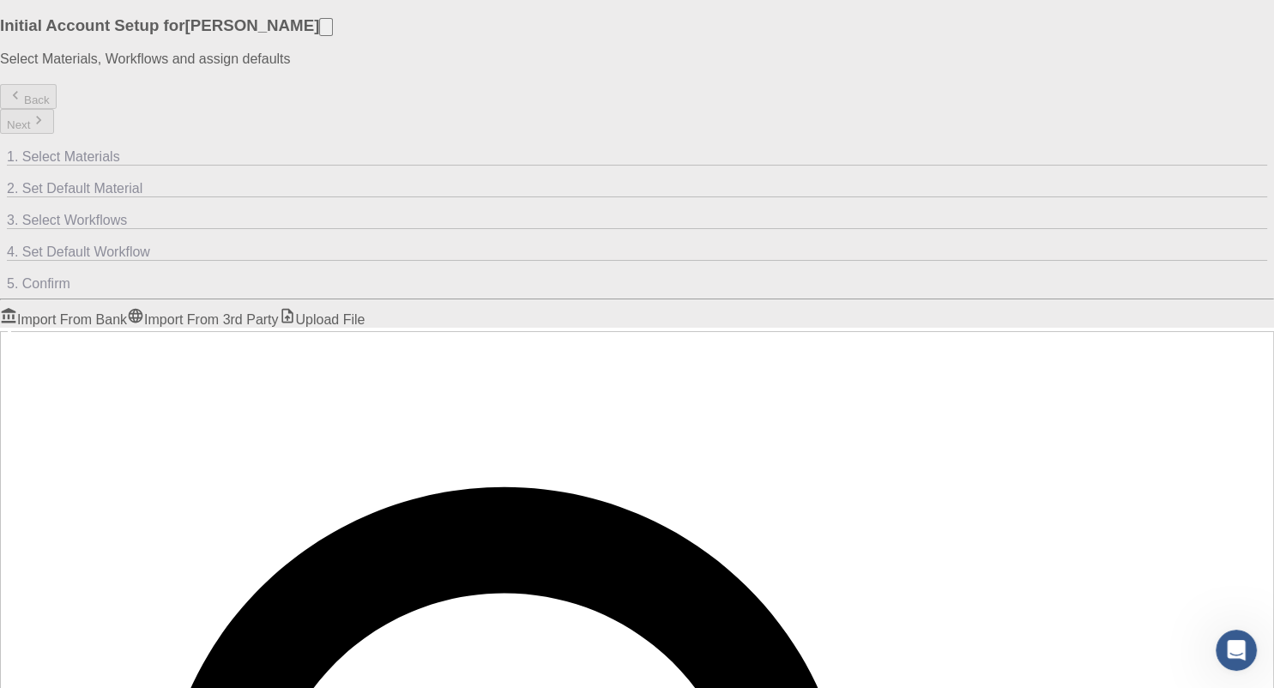
checkbox input "true"
